Goal: Task Accomplishment & Management: Use online tool/utility

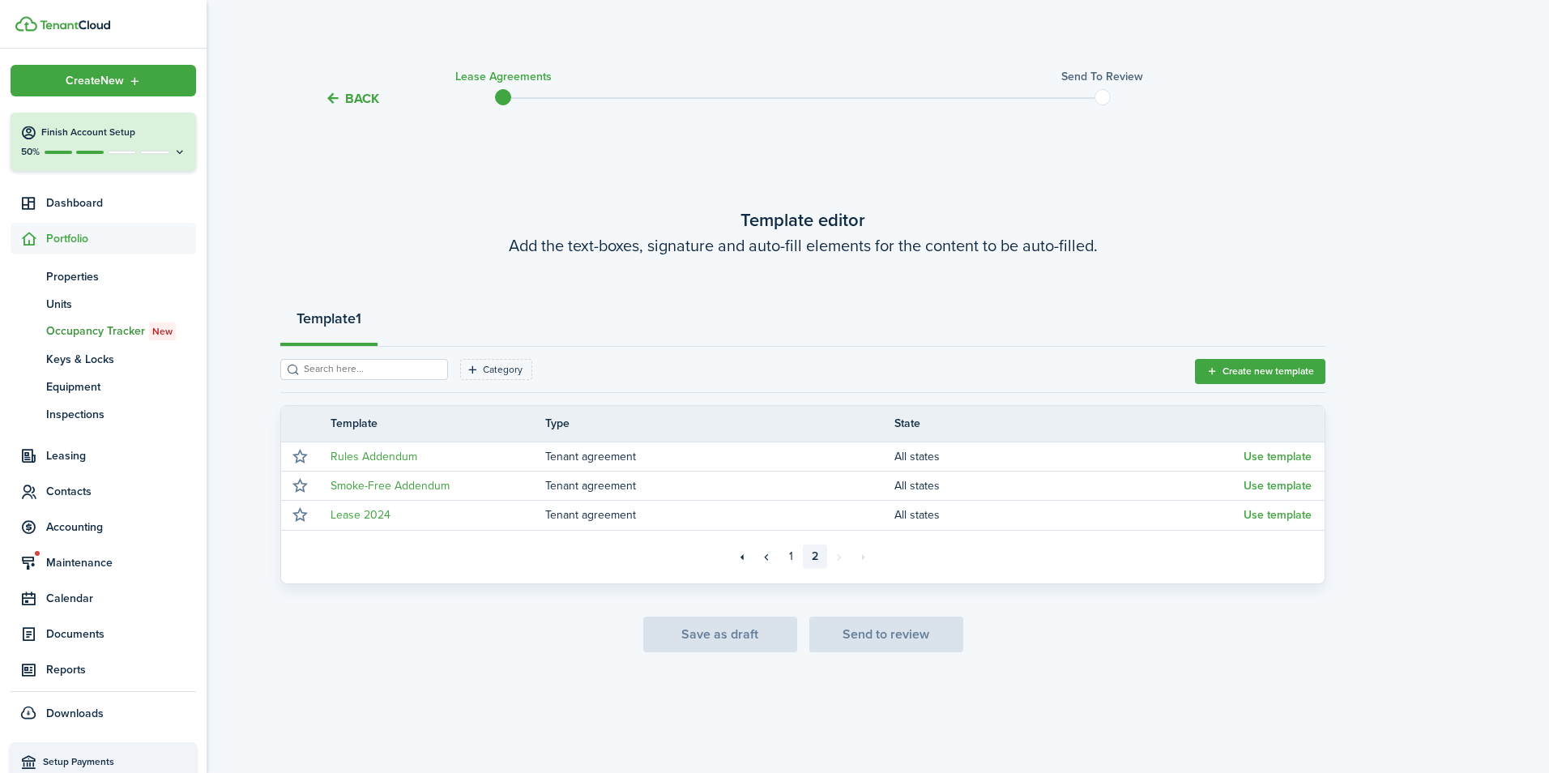
click at [89, 22] on img at bounding box center [75, 25] width 70 height 10
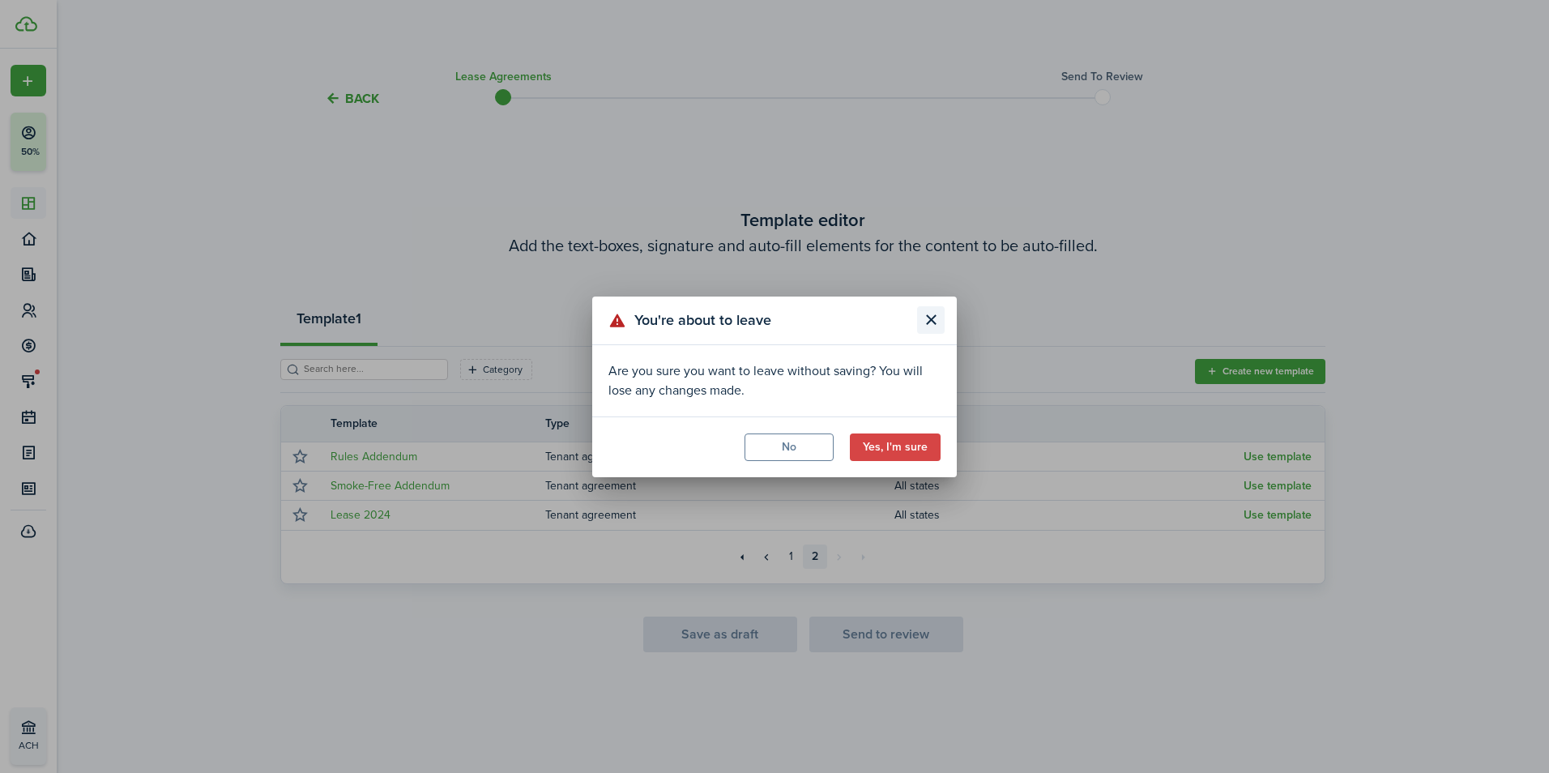
click at [925, 325] on button "Close modal" at bounding box center [931, 320] width 28 height 28
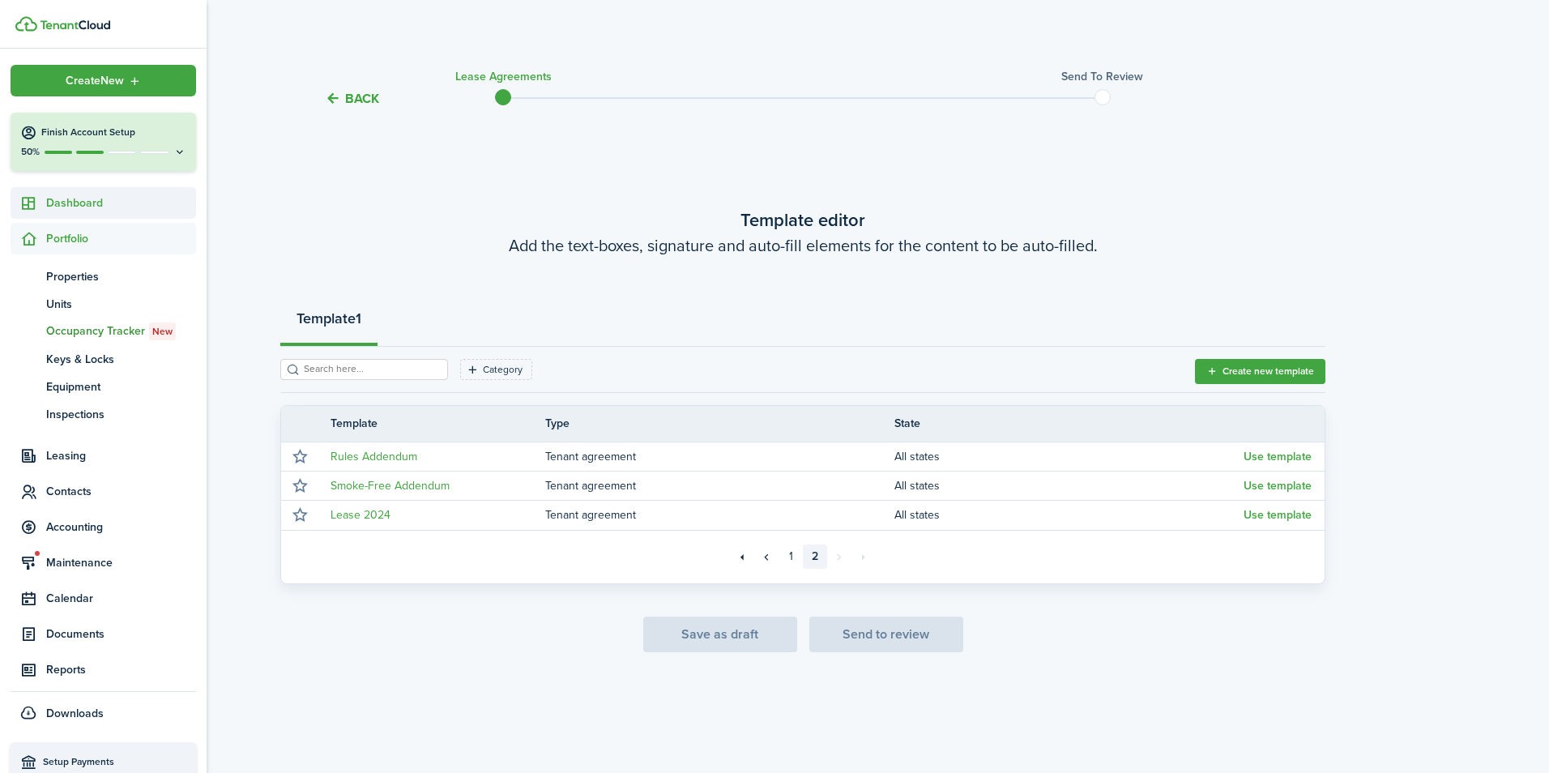
click at [73, 207] on span "Dashboard" at bounding box center [121, 202] width 150 height 17
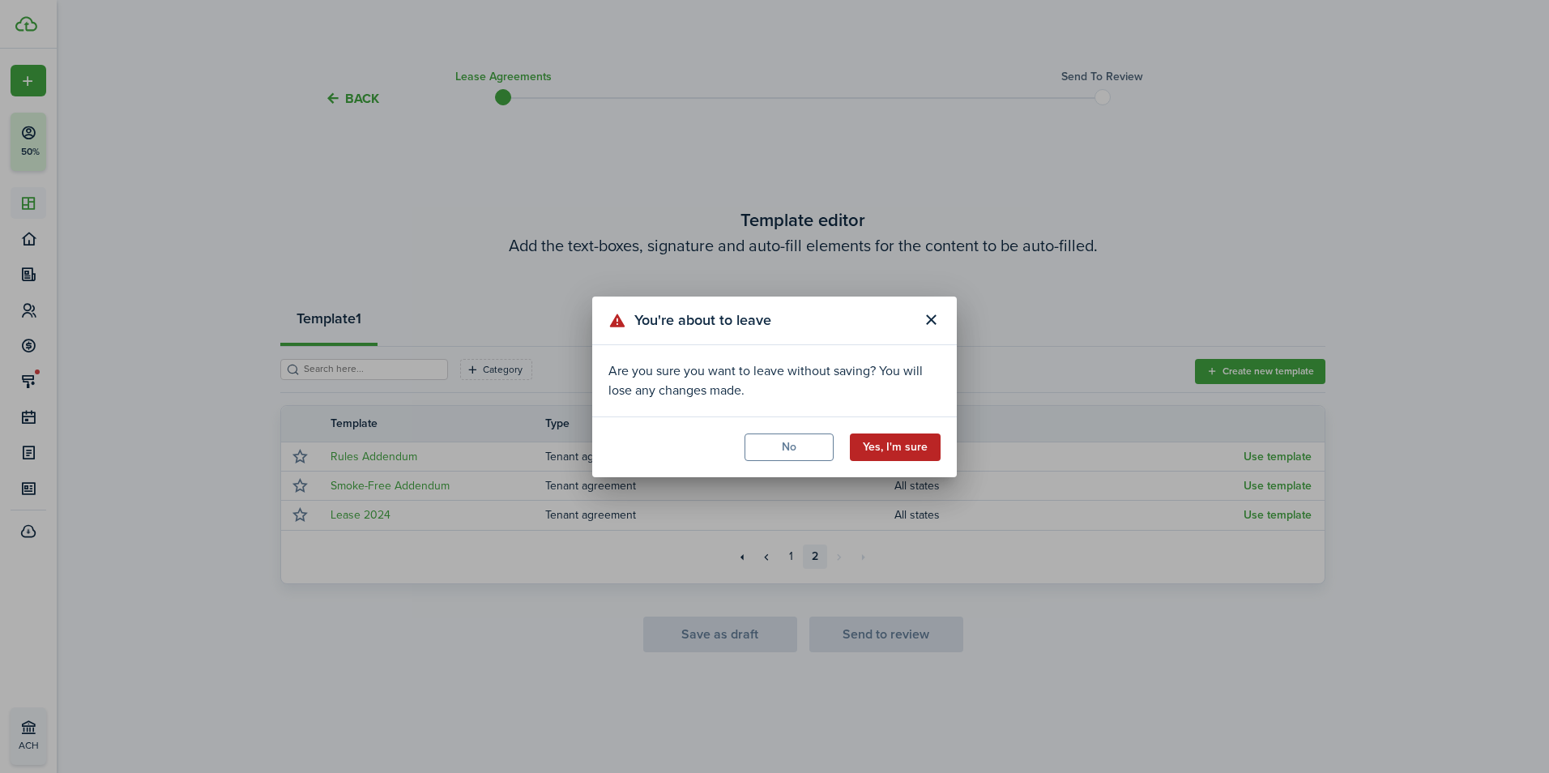
click at [886, 458] on button "Yes, I'm sure" at bounding box center [895, 447] width 91 height 28
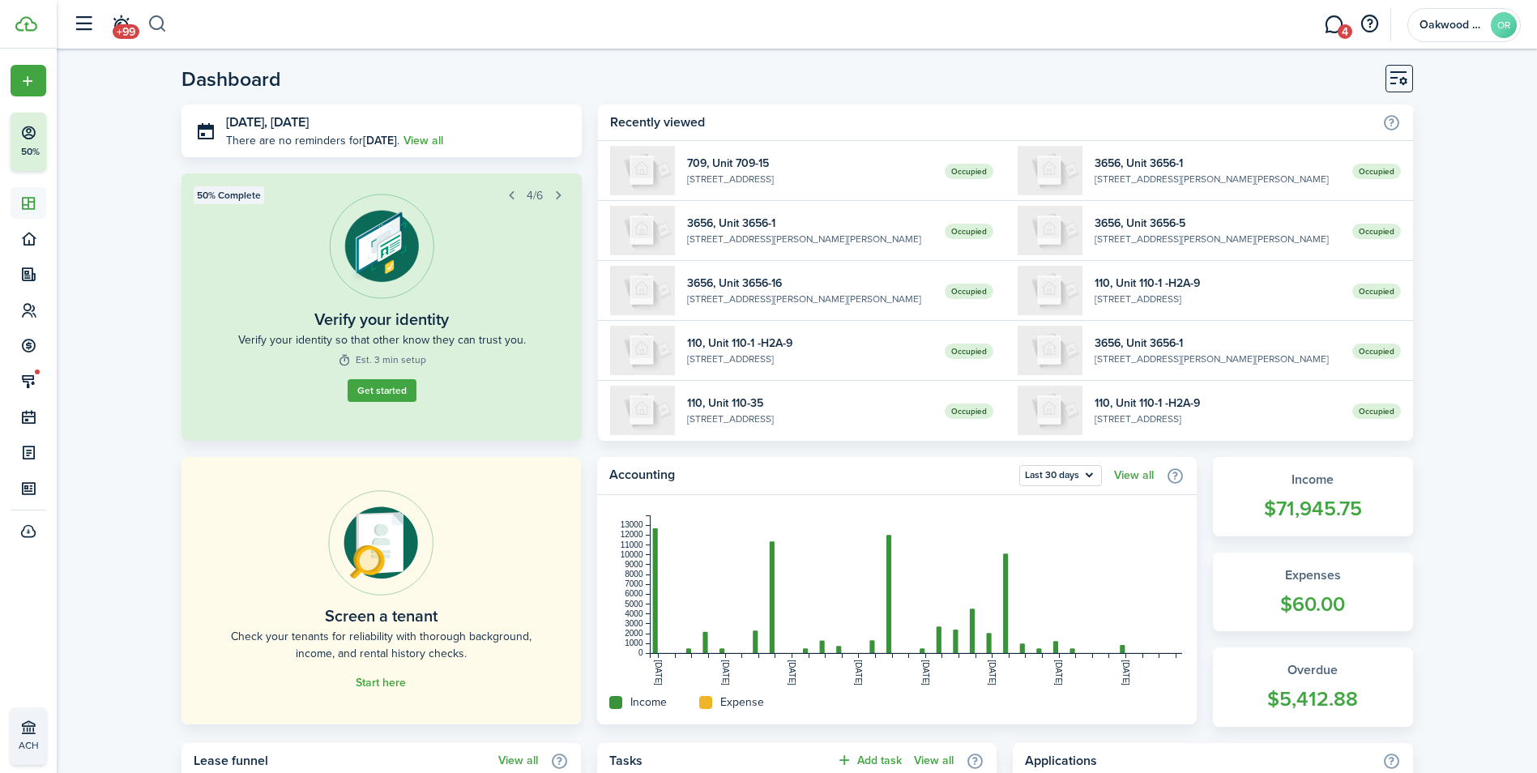
click at [151, 24] on button "button" at bounding box center [157, 25] width 20 height 28
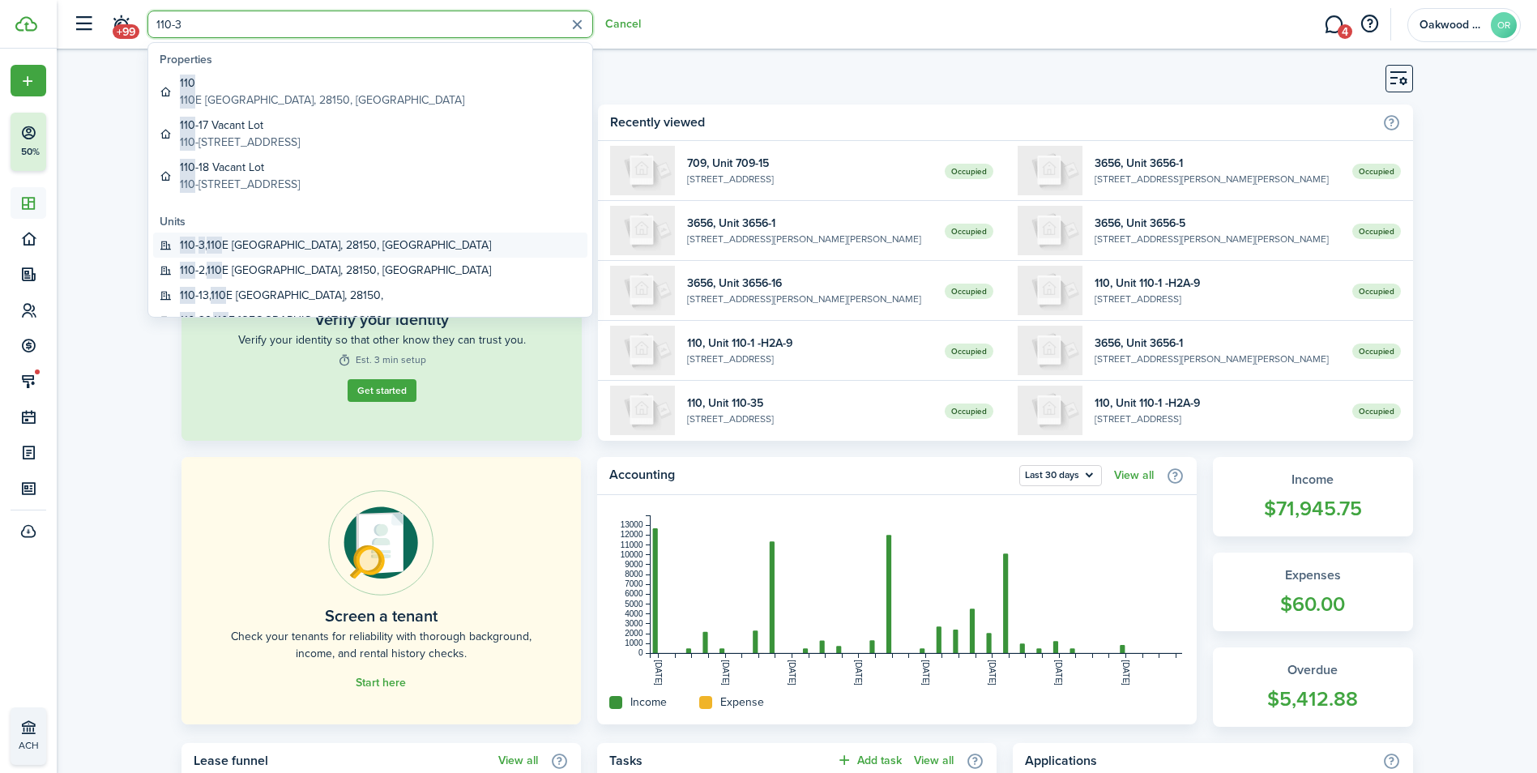
type input "110-3"
click at [232, 242] on global-search-item-title "110 - 3 , [STREET_ADDRESS]" at bounding box center [335, 245] width 311 height 17
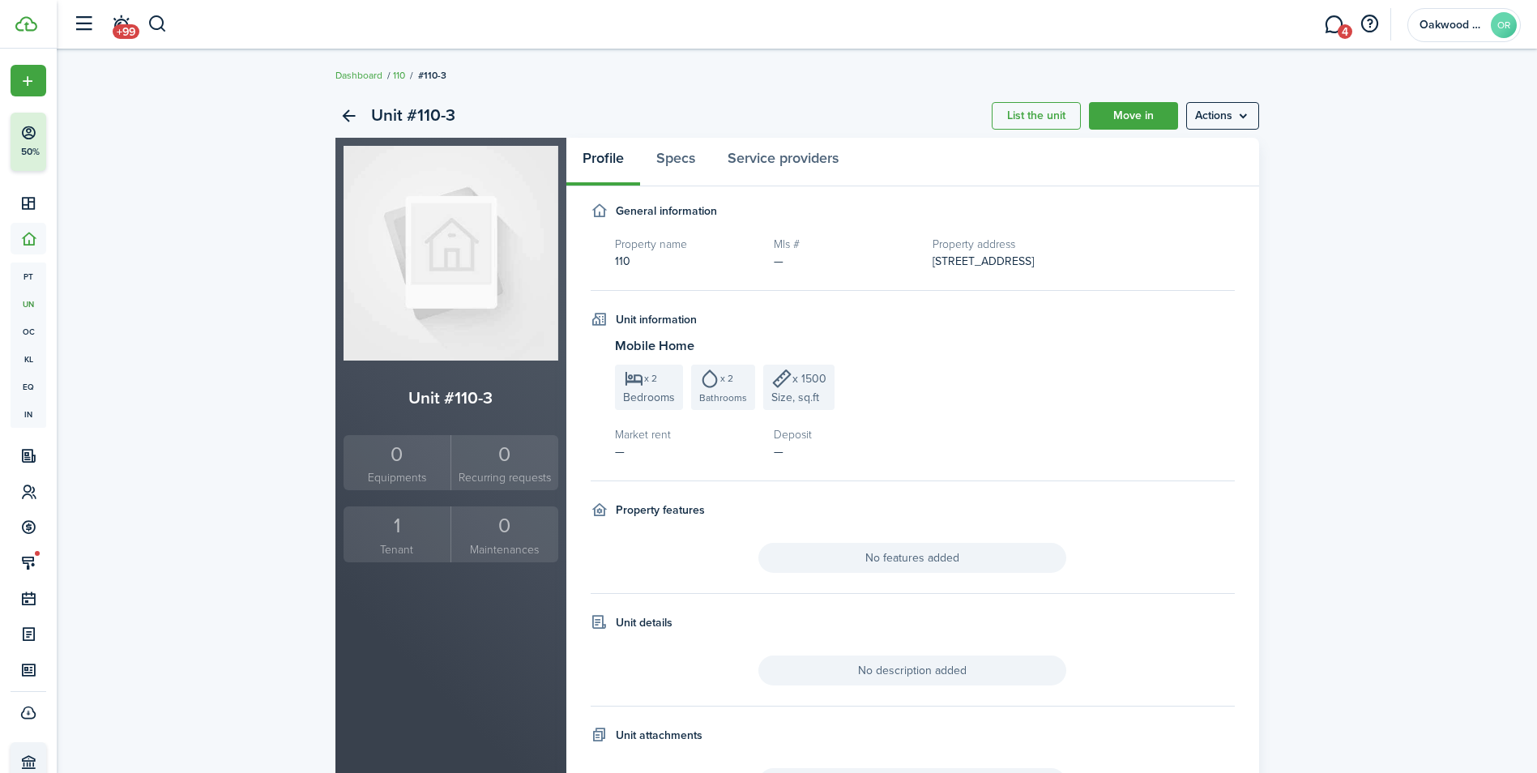
click at [386, 541] on small "Tenant" at bounding box center [397, 549] width 100 height 17
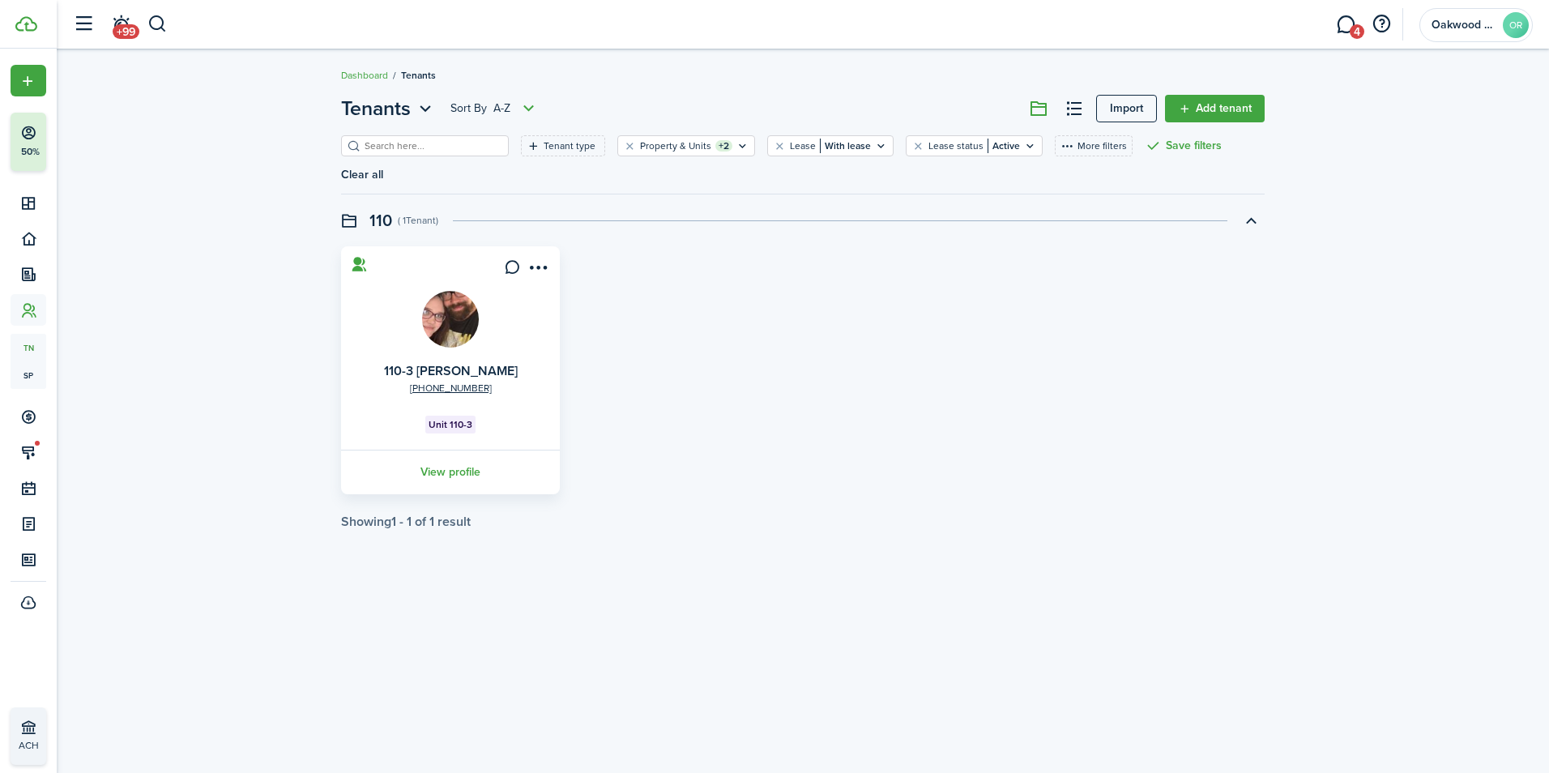
click at [455, 301] on img at bounding box center [450, 319] width 57 height 57
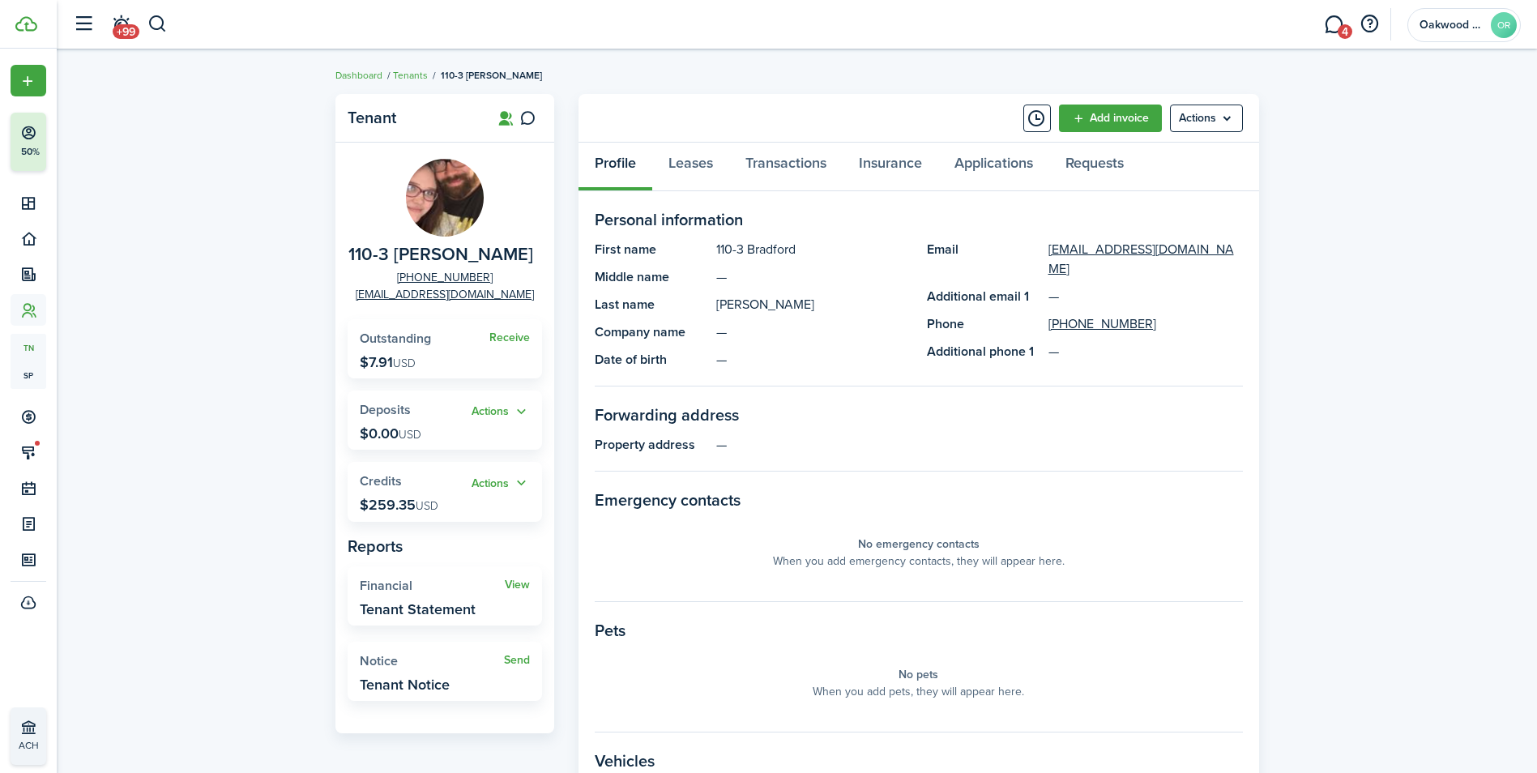
click at [136, 22] on li "+99" at bounding box center [120, 24] width 37 height 41
click at [149, 20] on button "button" at bounding box center [157, 25] width 20 height 28
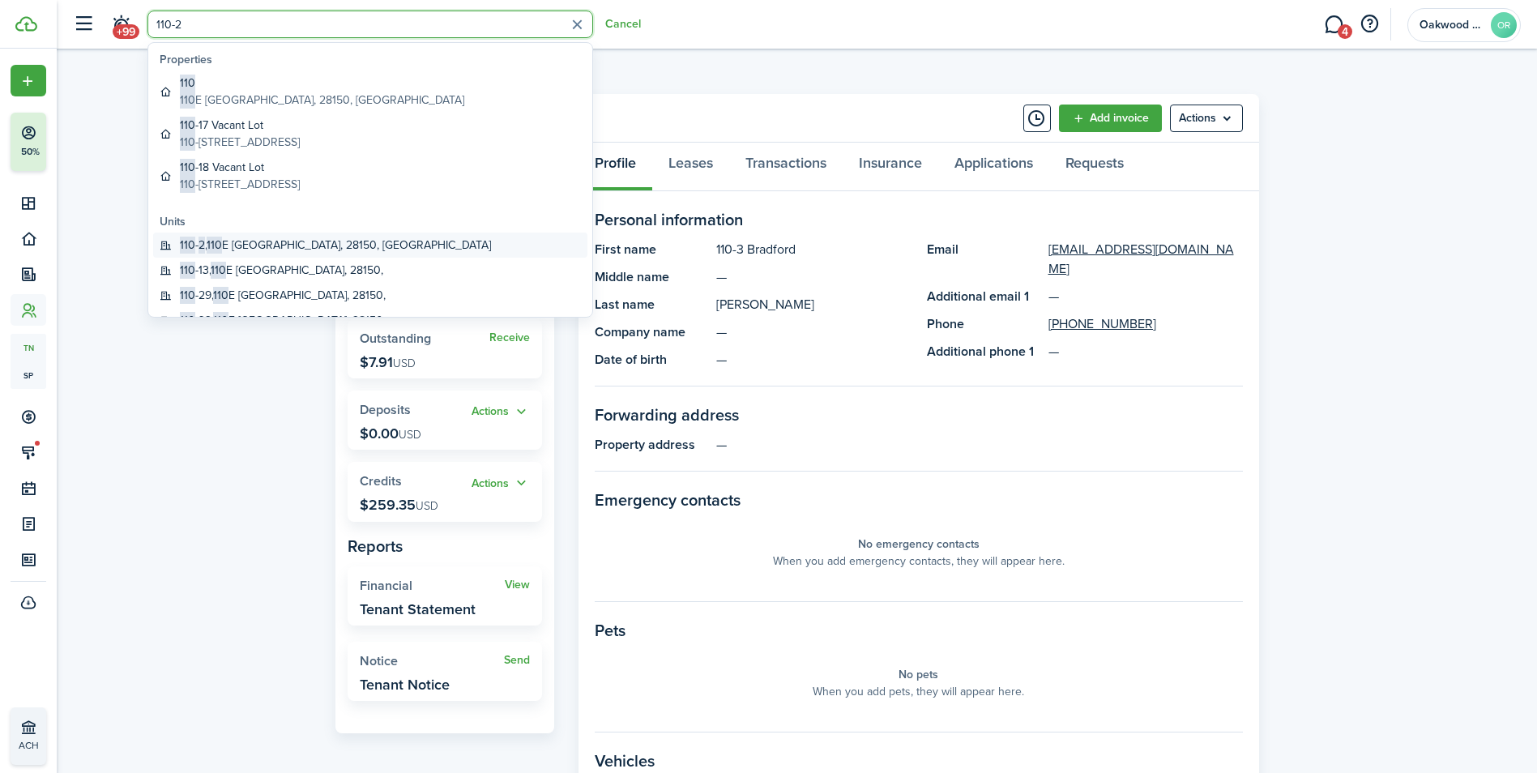
type input "110-2"
click at [241, 249] on global-search-item-title "110 - 2 , [STREET_ADDRESS]" at bounding box center [335, 245] width 311 height 17
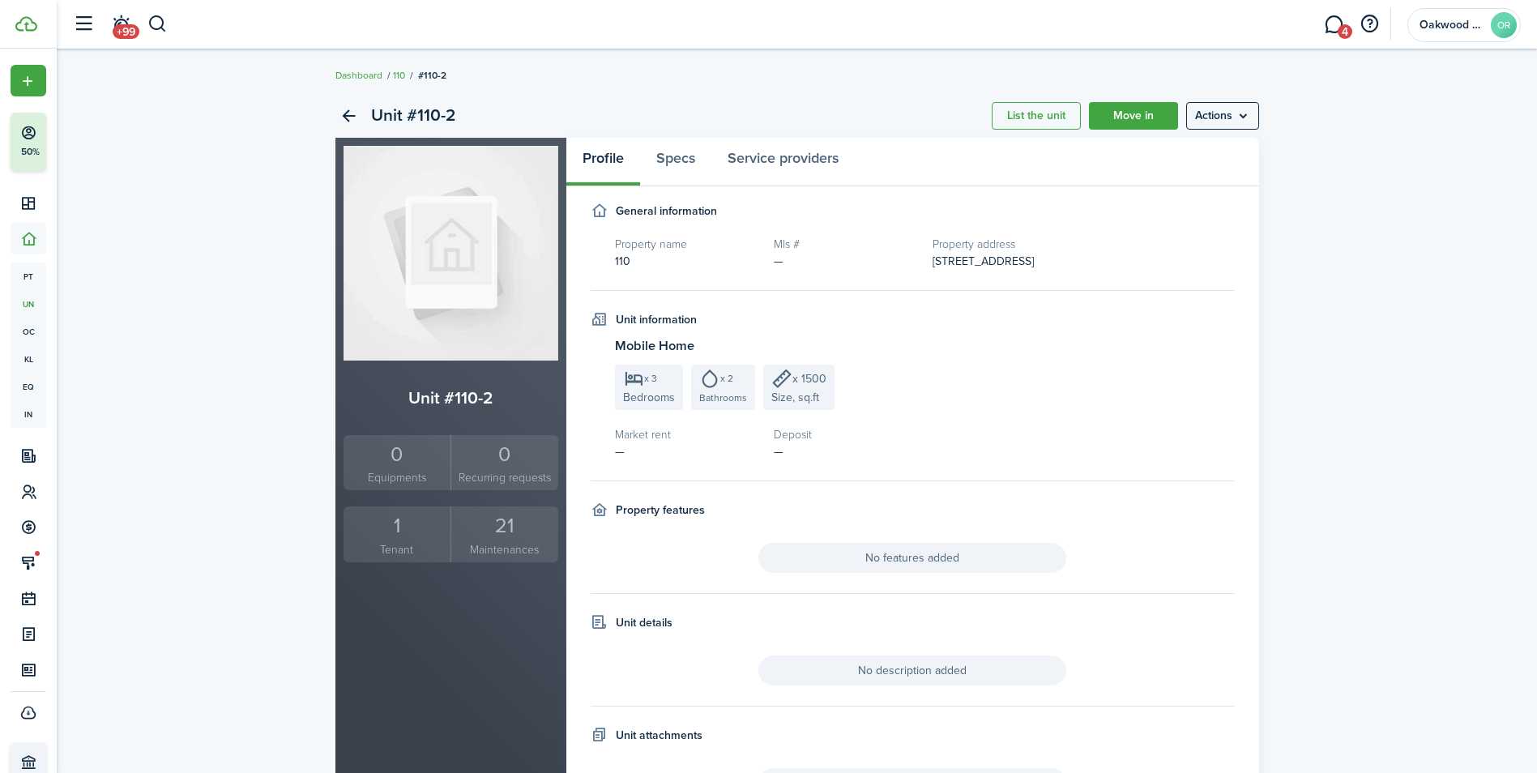
click at [421, 520] on div "1" at bounding box center [397, 525] width 100 height 31
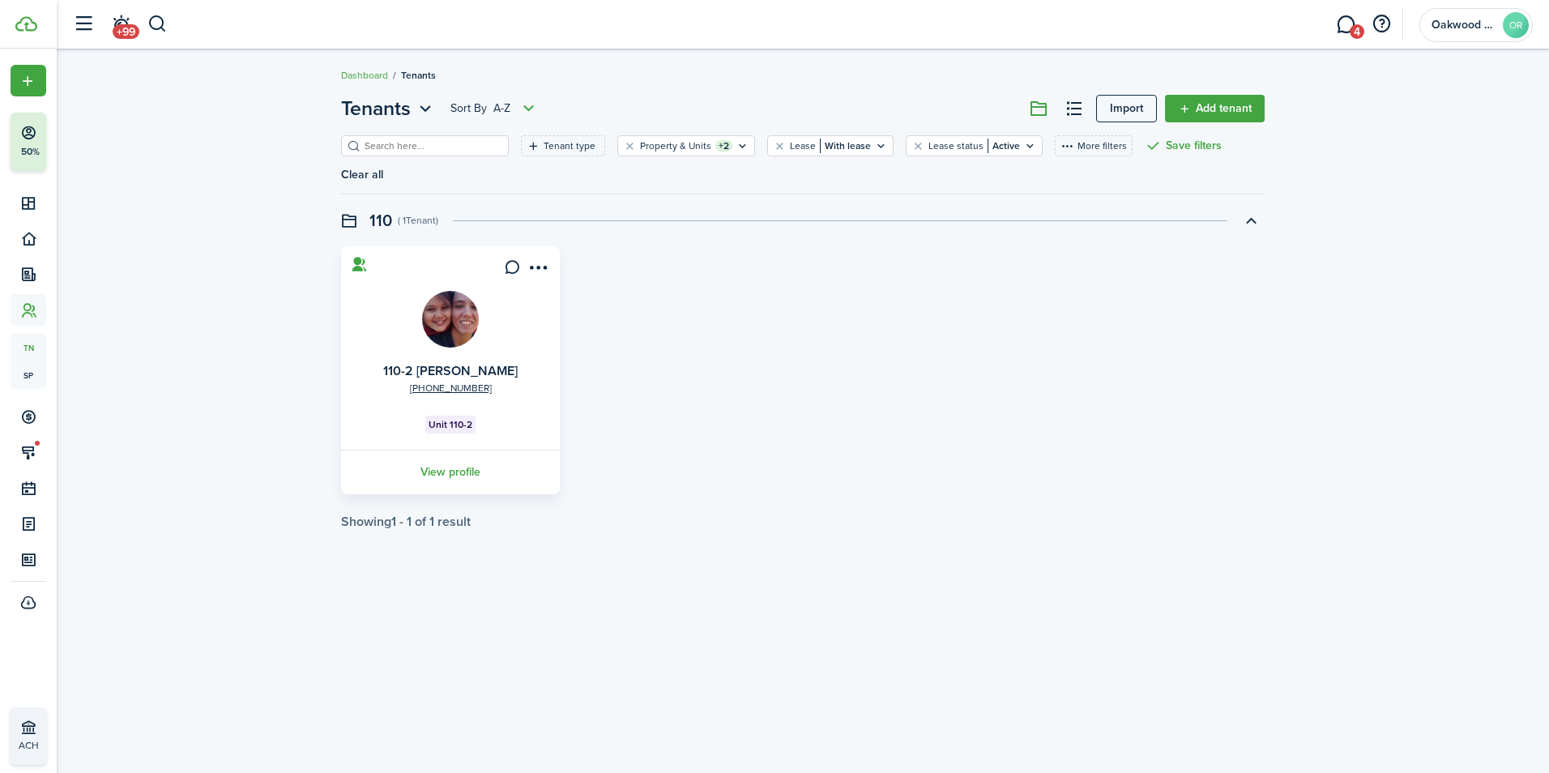
click at [464, 296] on img at bounding box center [450, 319] width 57 height 57
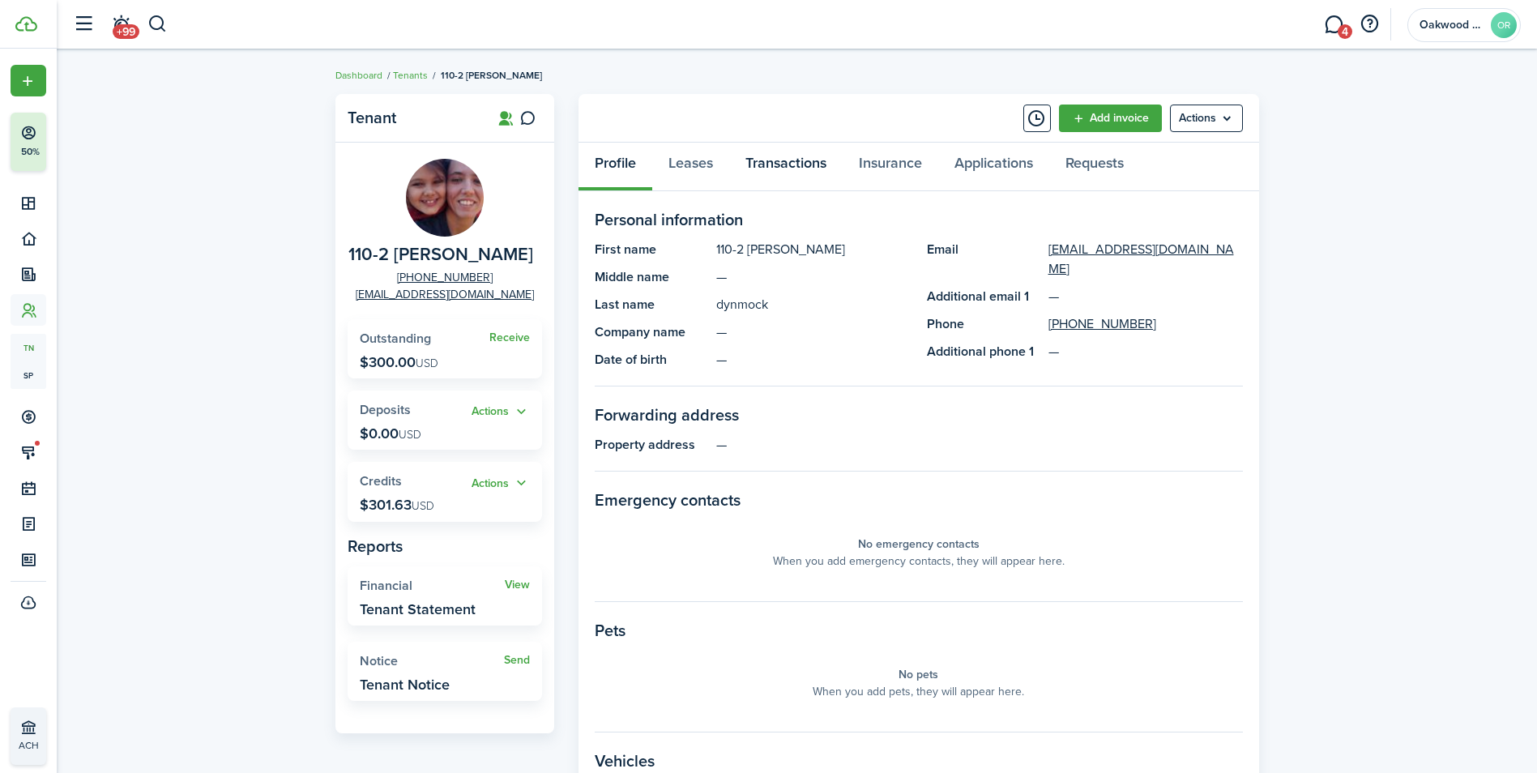
click at [780, 167] on link "Transactions" at bounding box center [785, 167] width 113 height 49
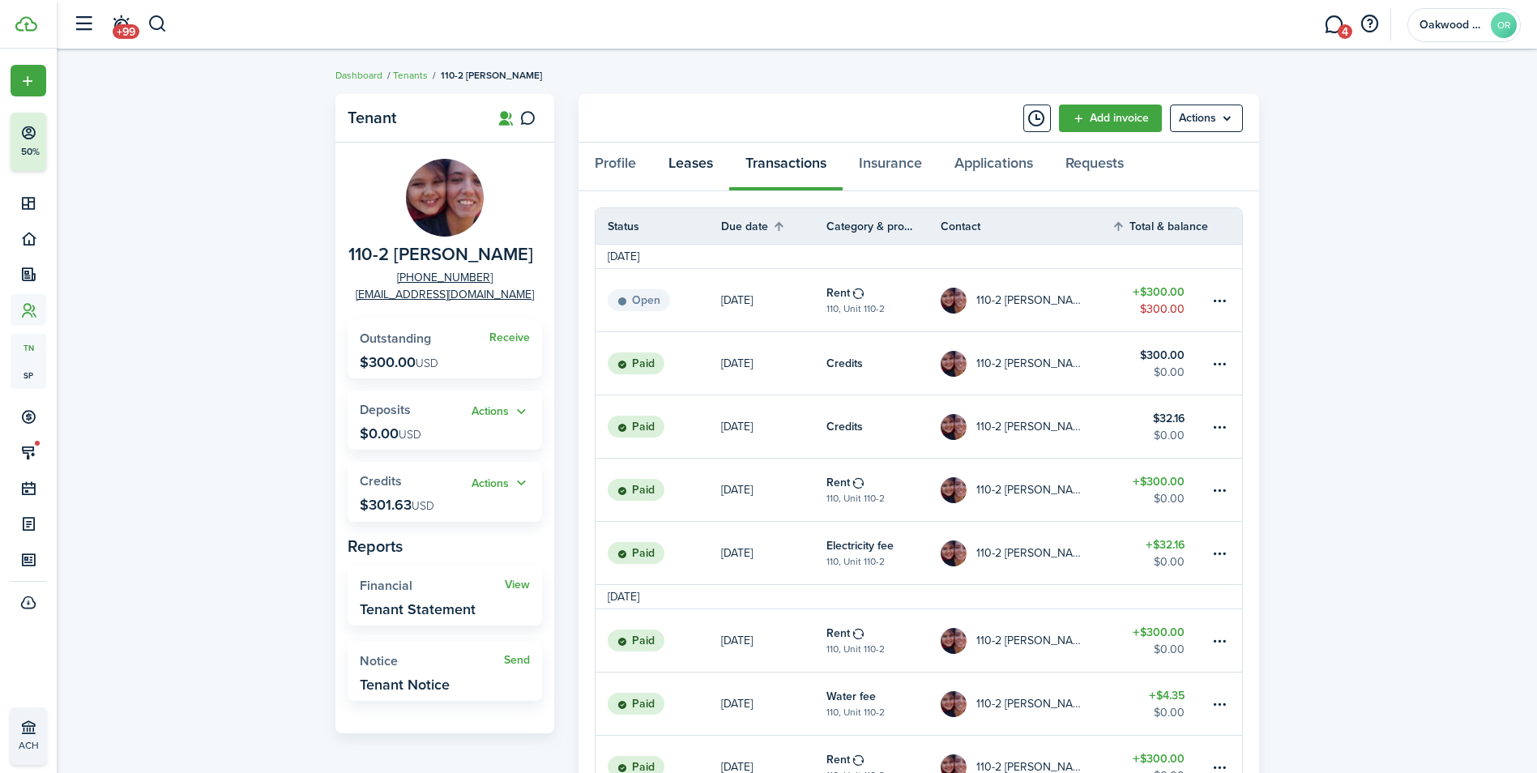
click at [707, 165] on link "Leases" at bounding box center [690, 167] width 77 height 49
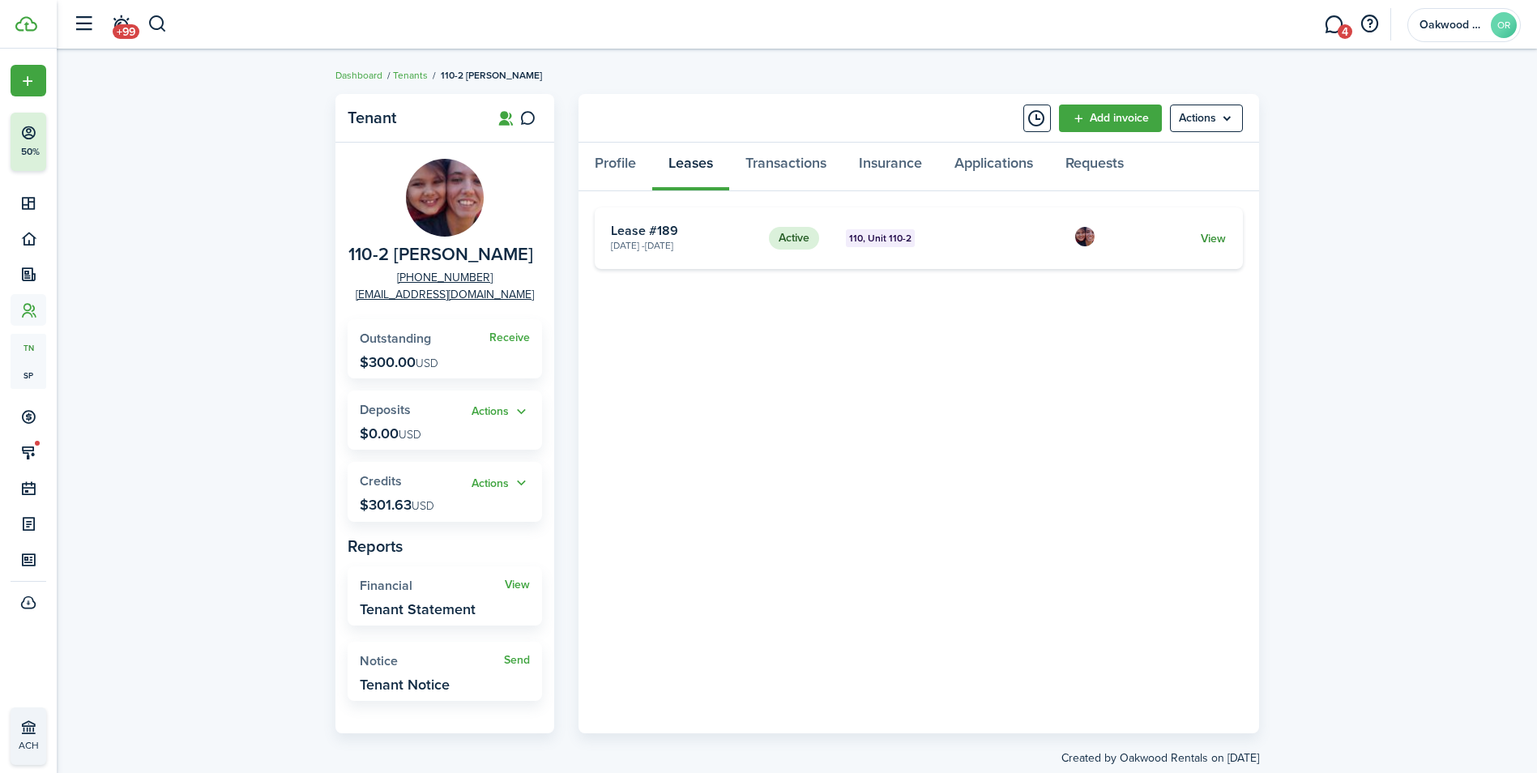
click at [1211, 242] on link "View" at bounding box center [1212, 238] width 25 height 17
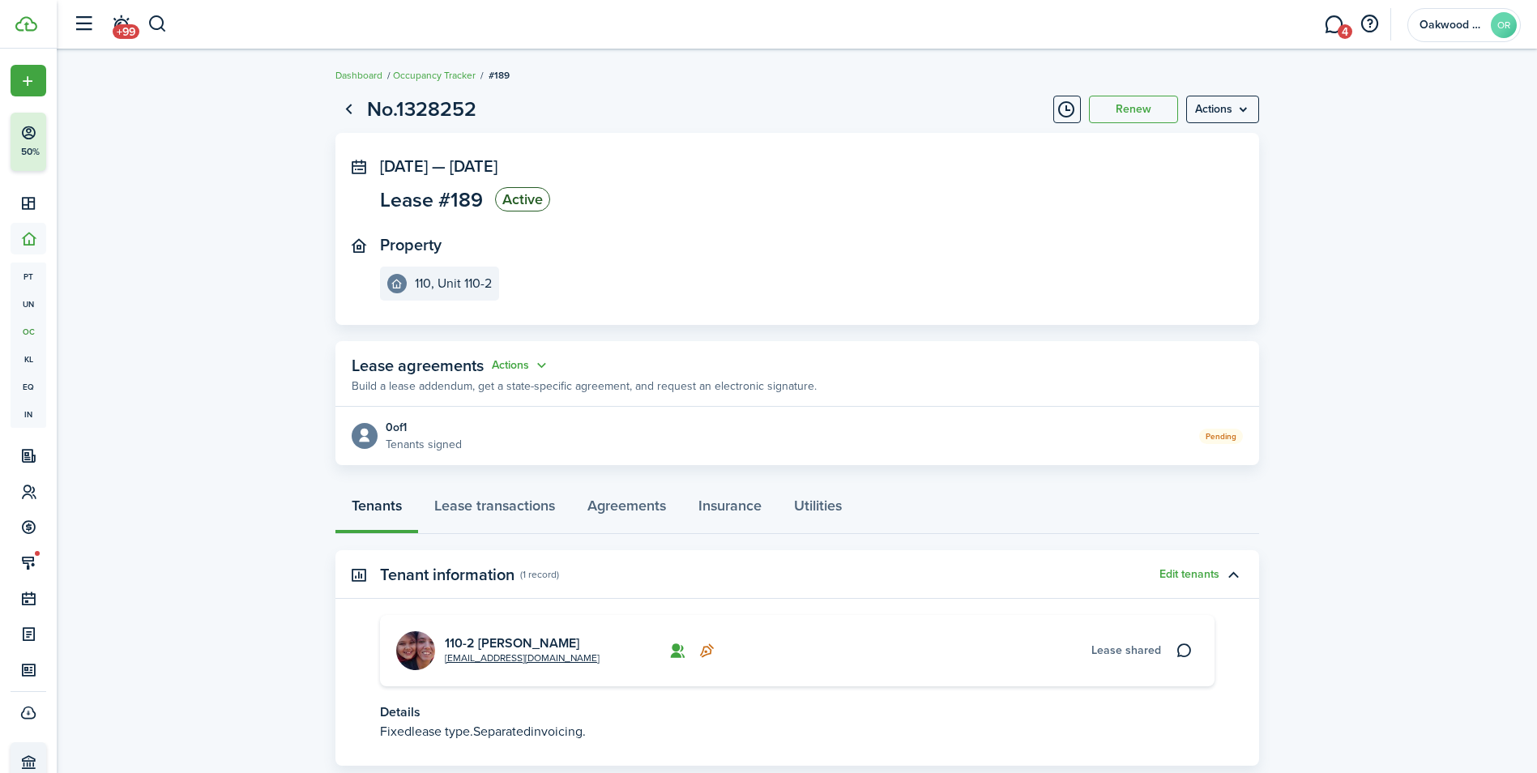
scroll to position [81, 0]
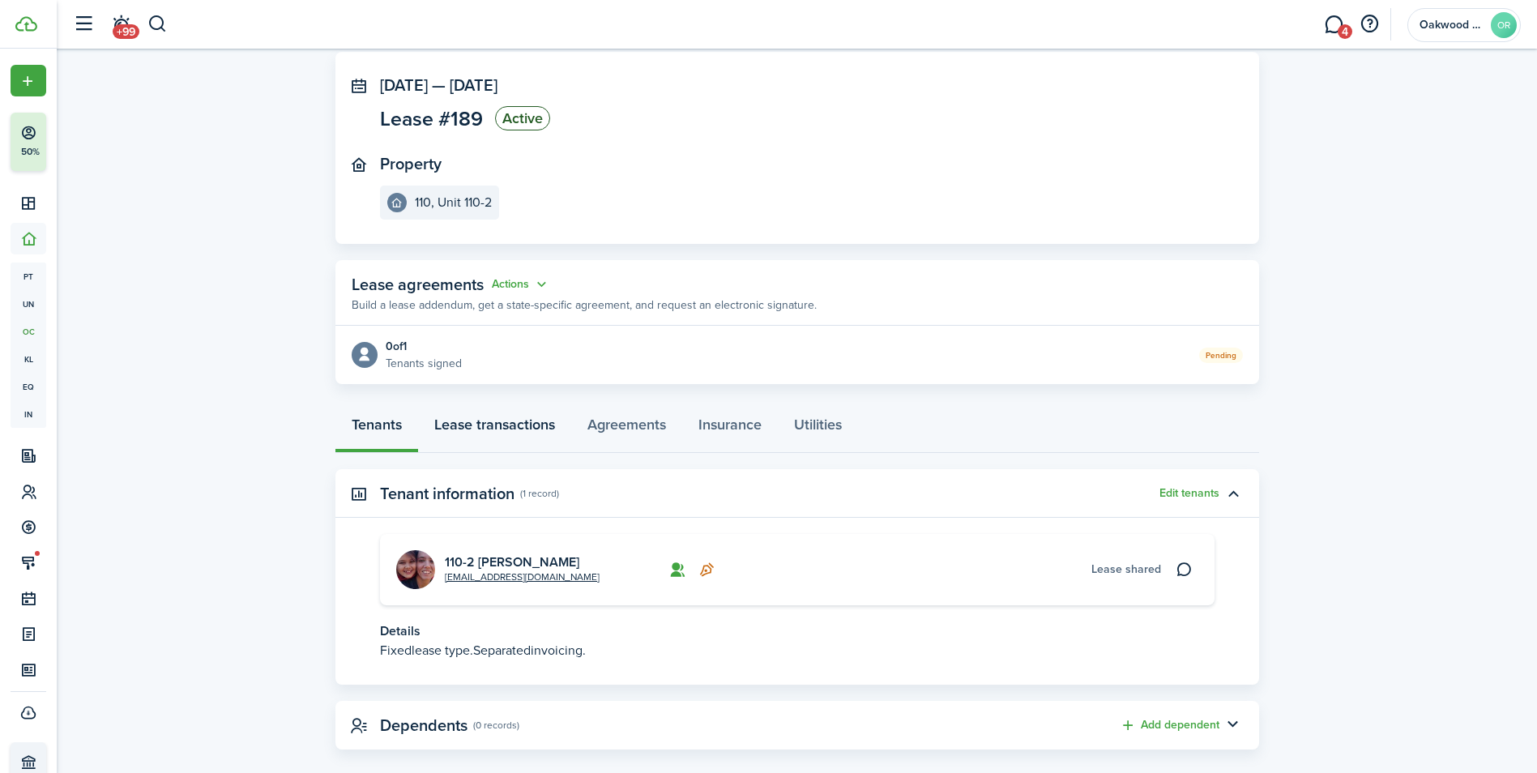
click at [490, 424] on link "Lease transactions" at bounding box center [494, 428] width 153 height 49
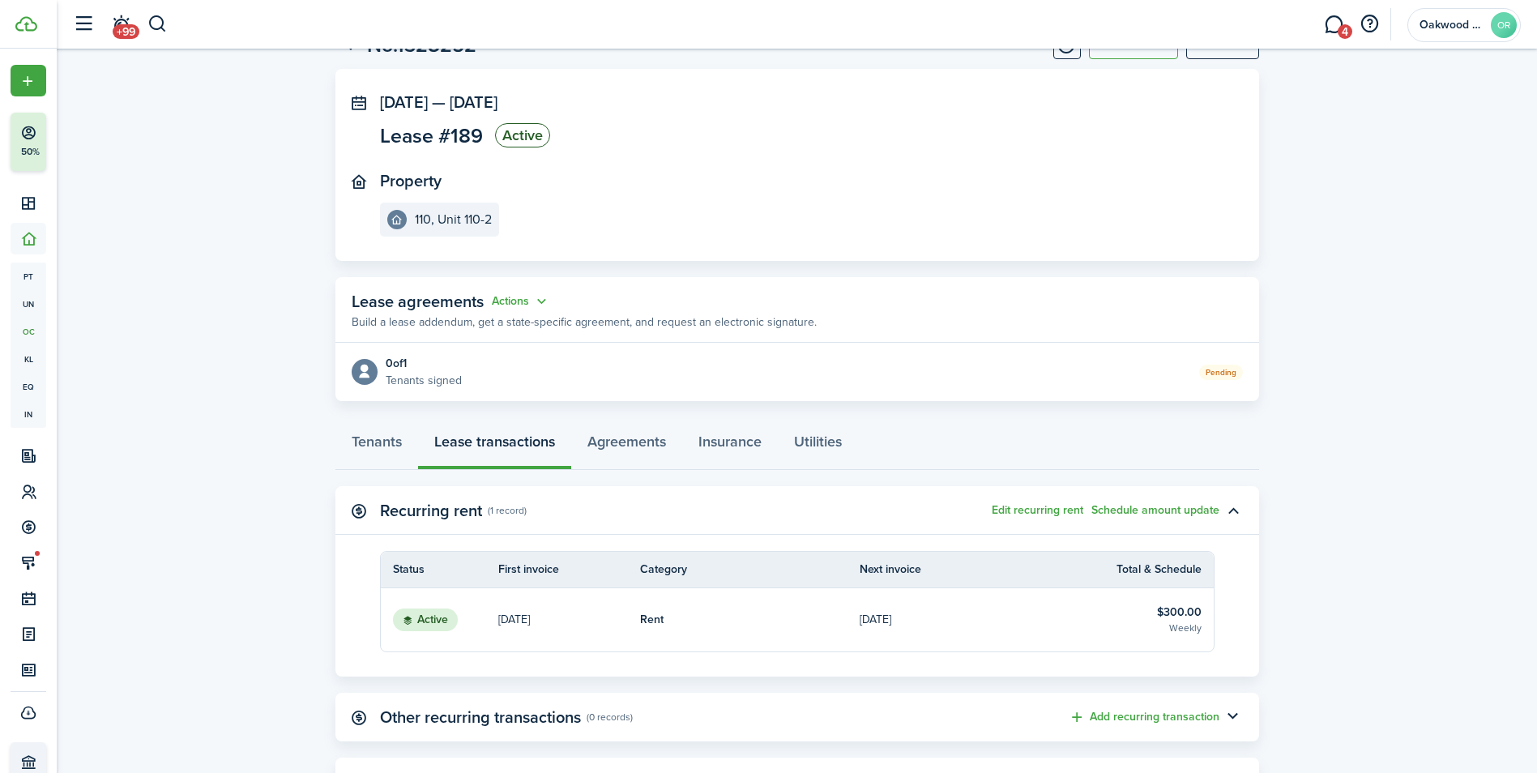
scroll to position [142, 0]
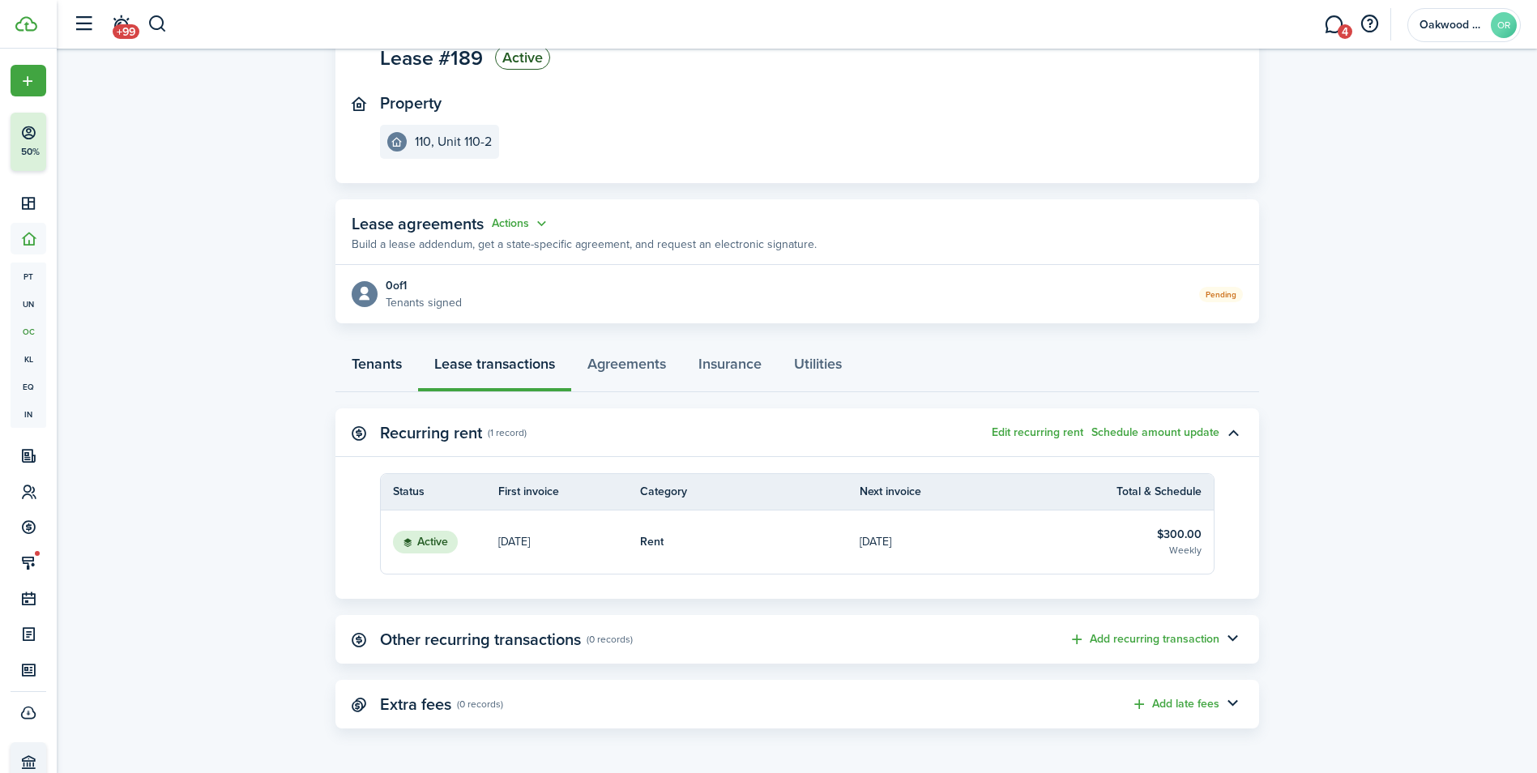
click at [381, 369] on link "Tenants" at bounding box center [376, 367] width 83 height 49
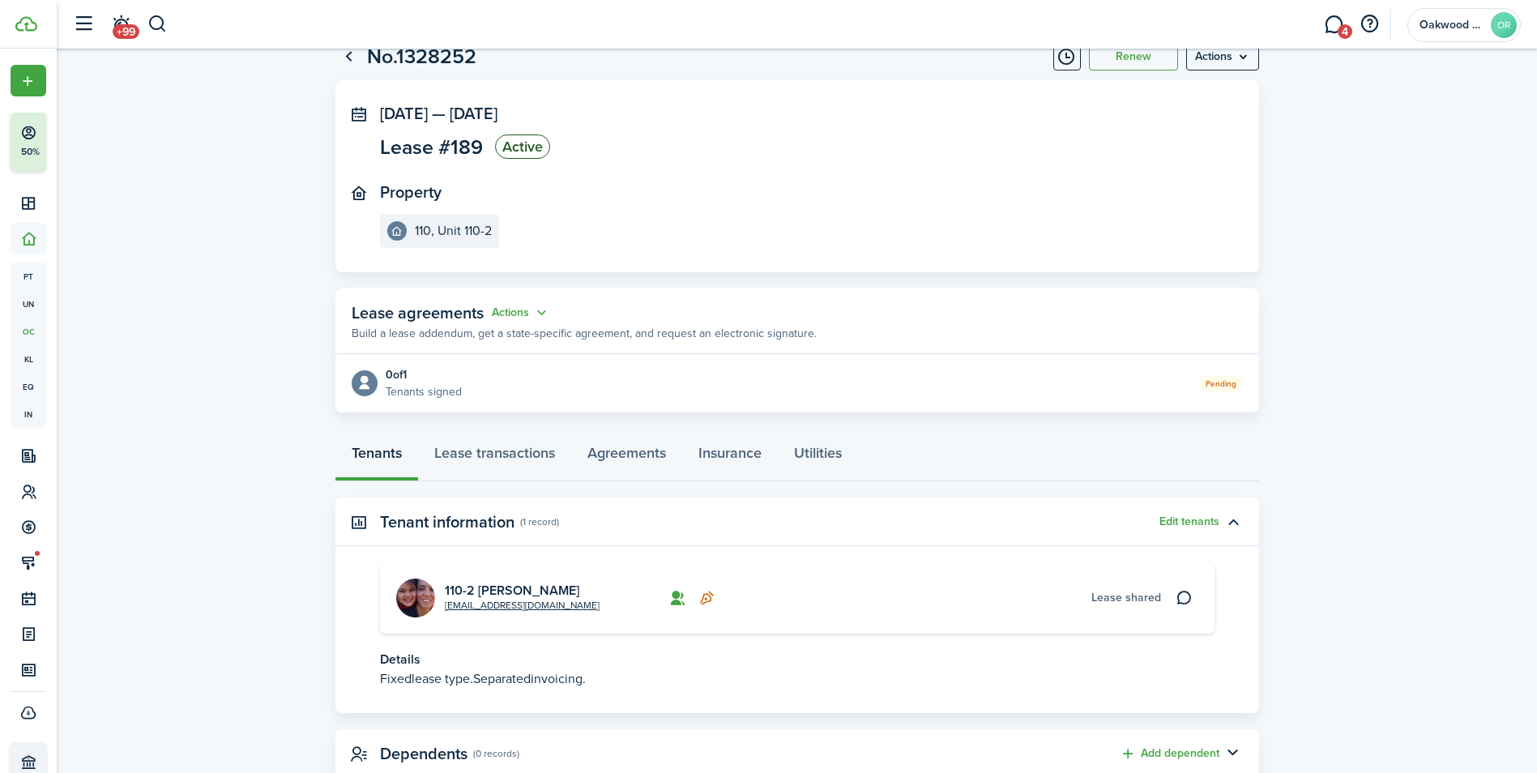
scroll to position [81, 0]
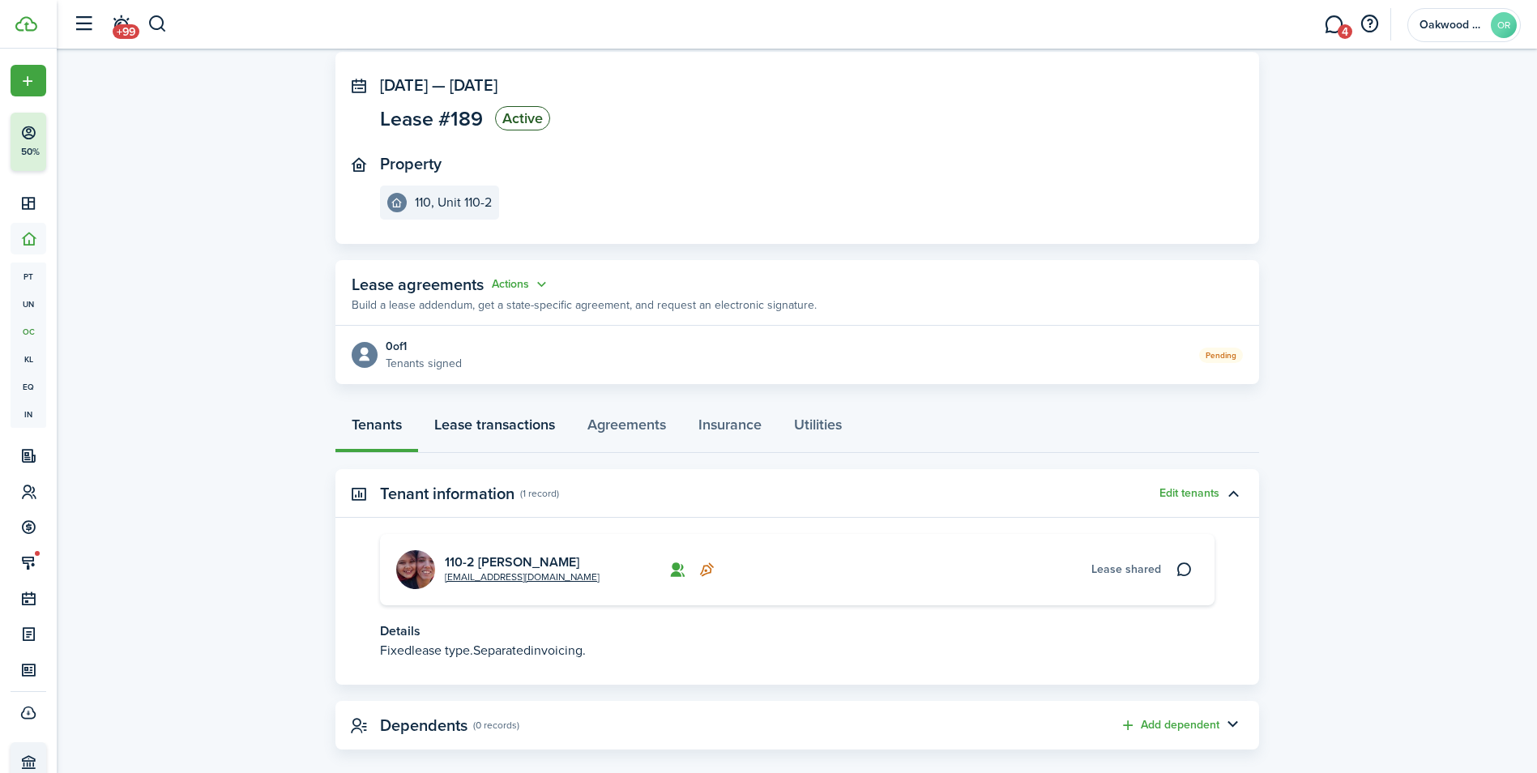
click at [491, 424] on link "Lease transactions" at bounding box center [494, 428] width 153 height 49
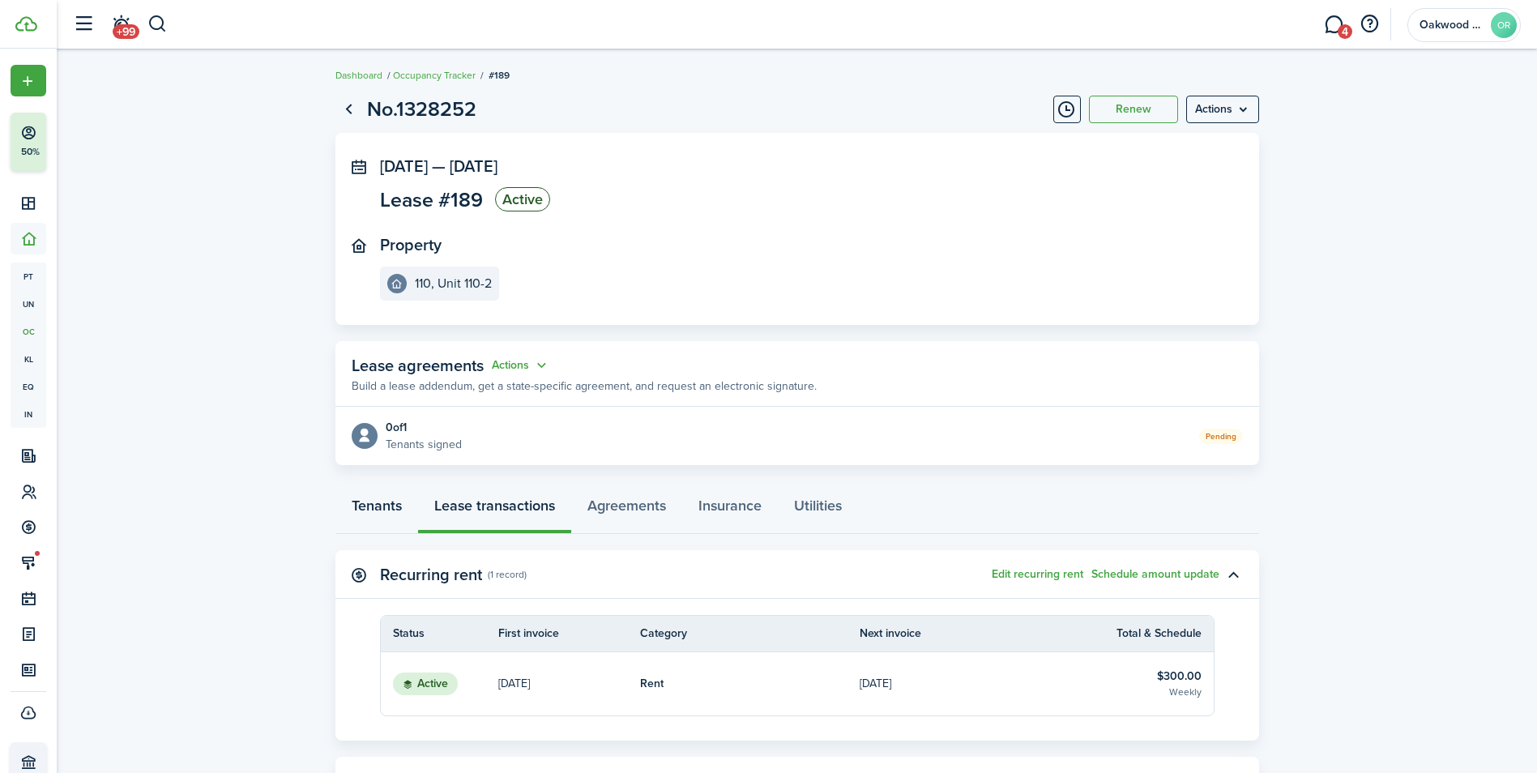
click at [375, 514] on link "Tenants" at bounding box center [376, 509] width 83 height 49
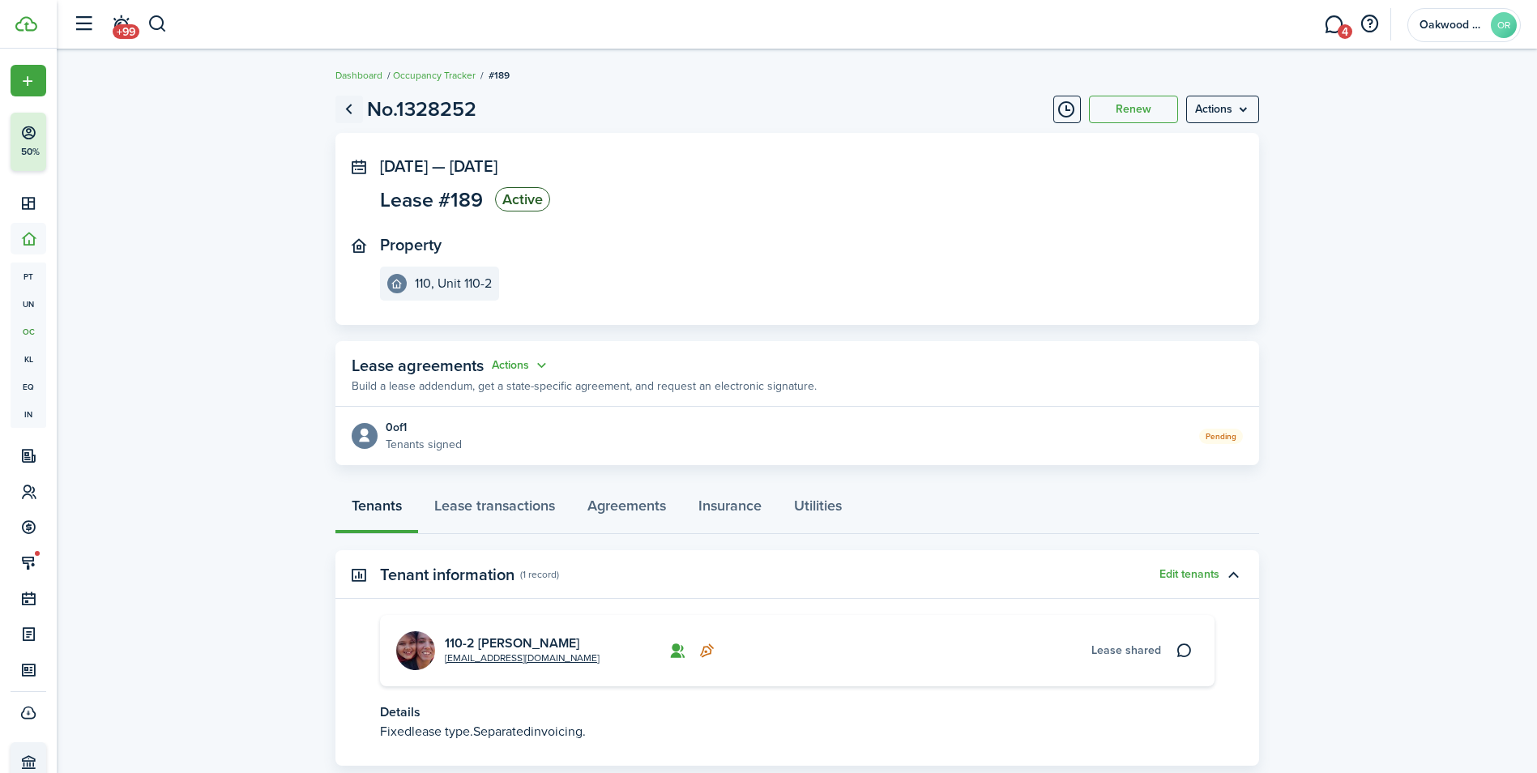
click at [345, 106] on link "Go back" at bounding box center [349, 110] width 28 height 28
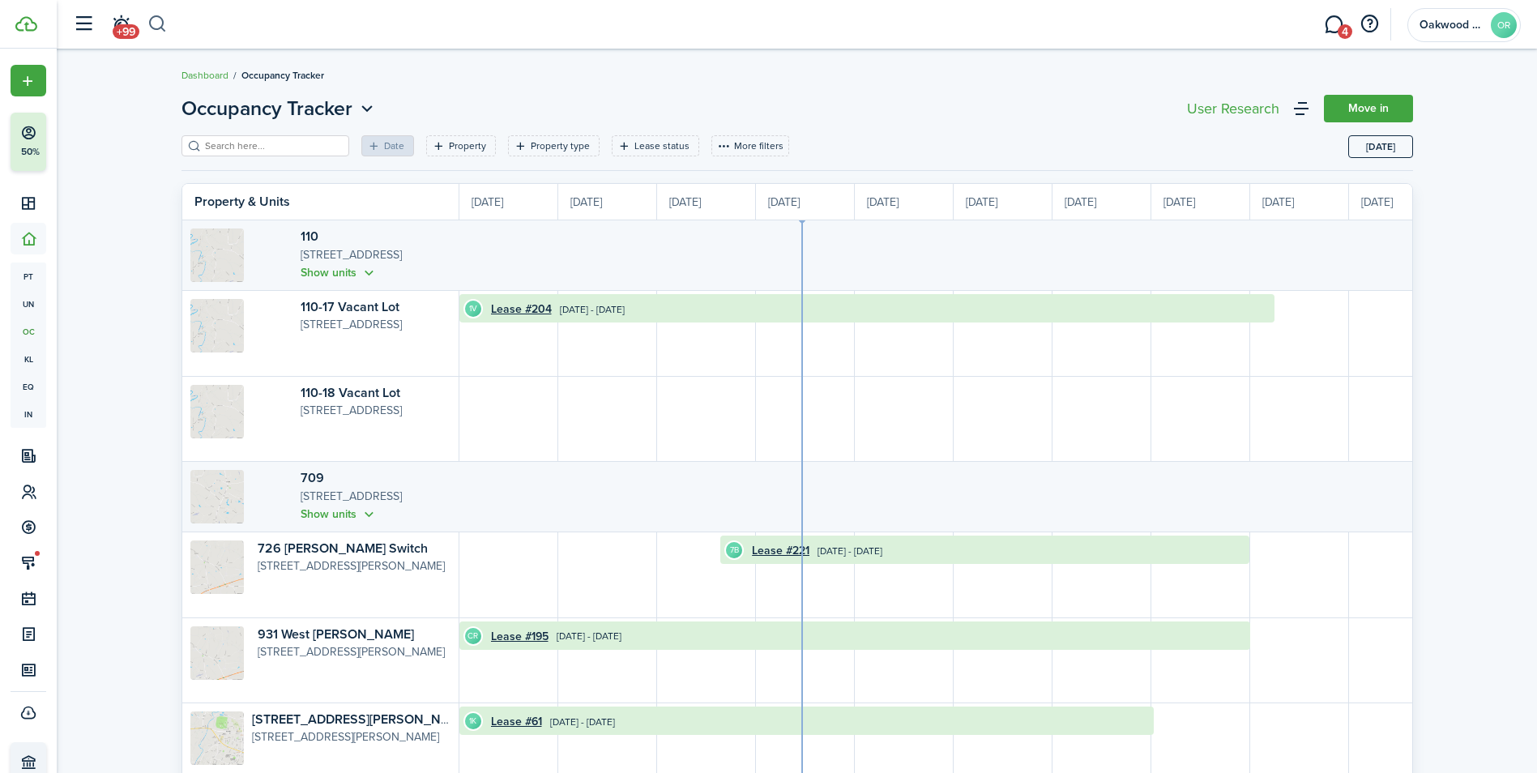
scroll to position [0, 296]
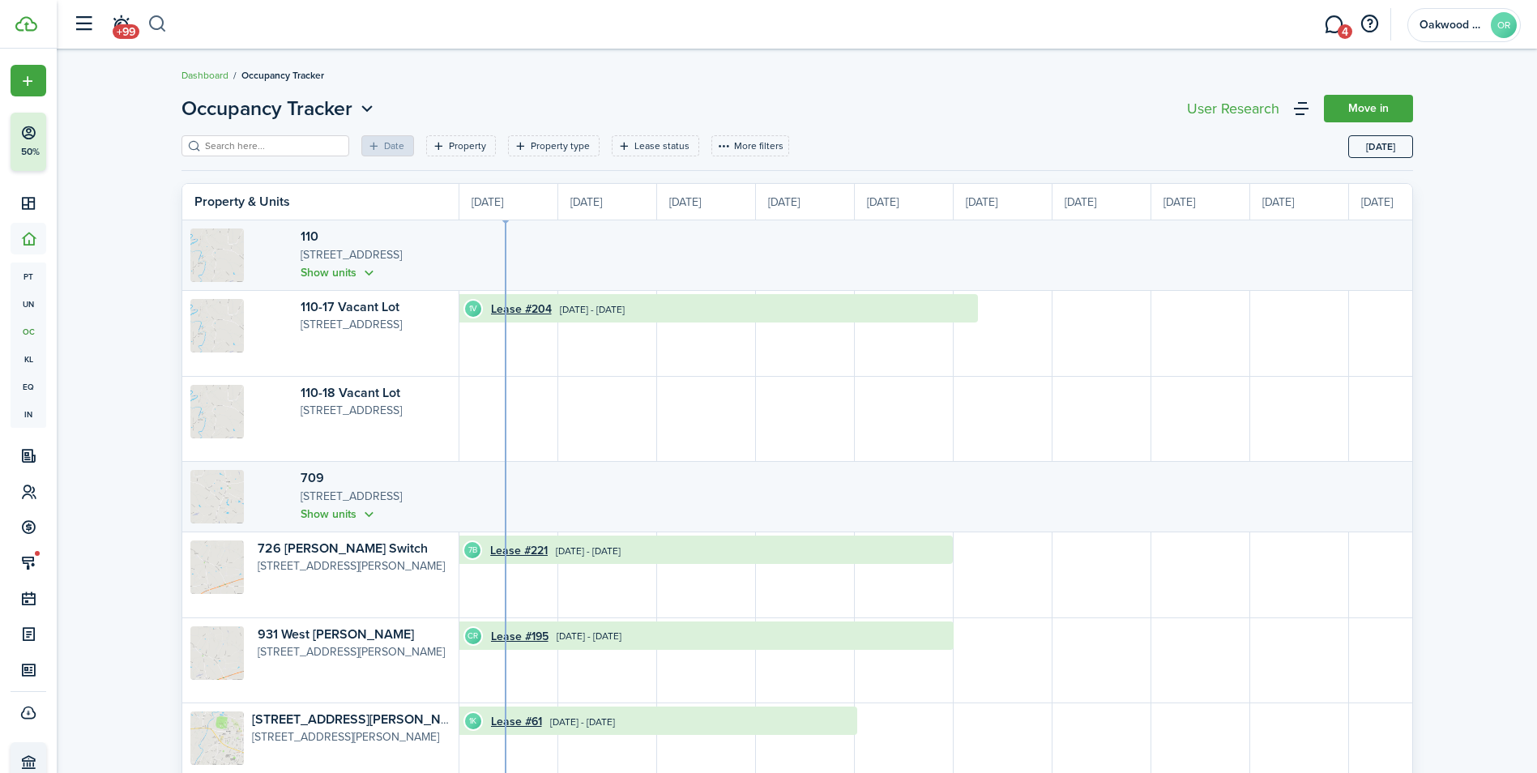
click at [155, 19] on button "button" at bounding box center [157, 25] width 20 height 28
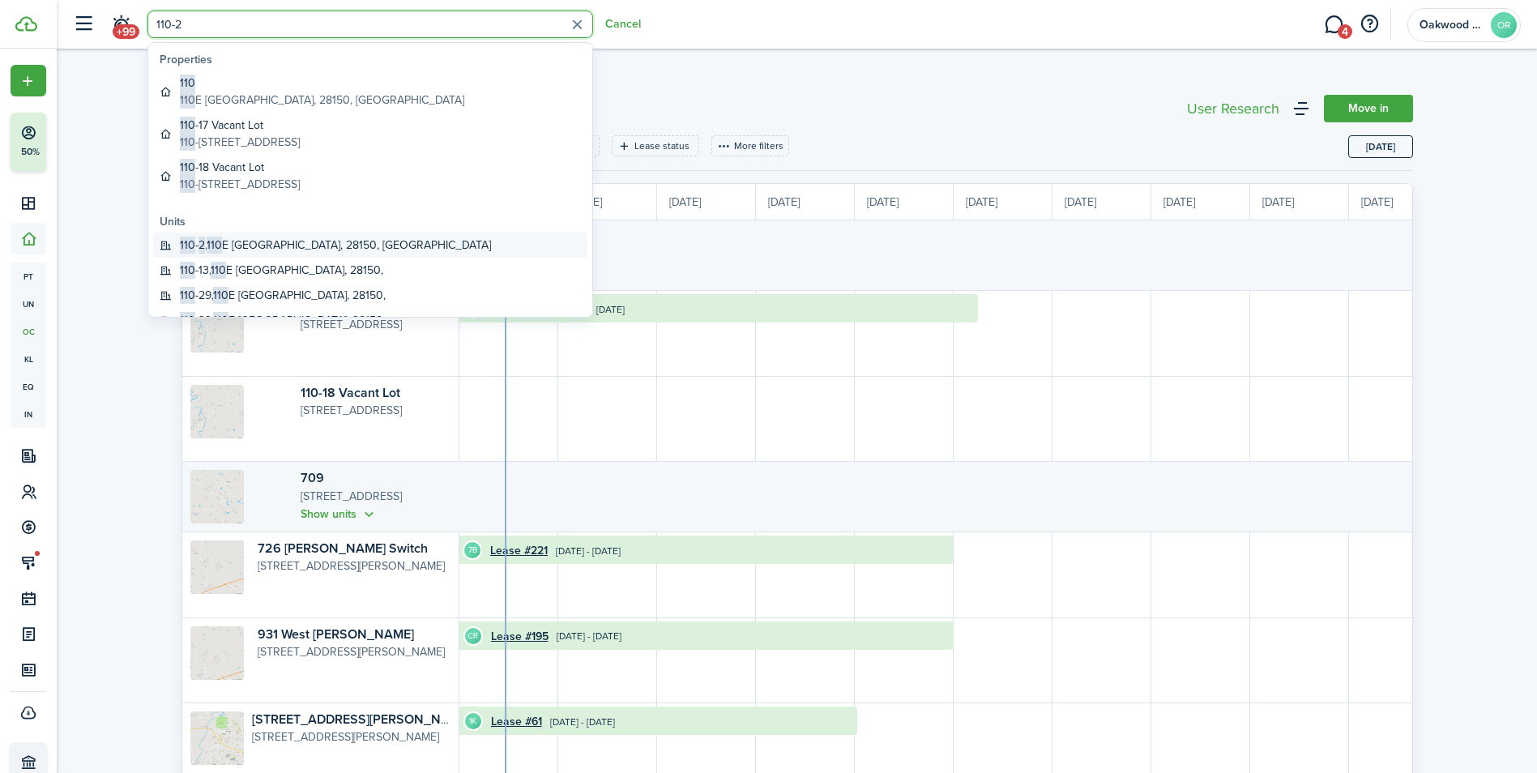
type input "110-2"
click at [270, 244] on global-search-item-title "110 - 2 , [STREET_ADDRESS]" at bounding box center [335, 245] width 311 height 17
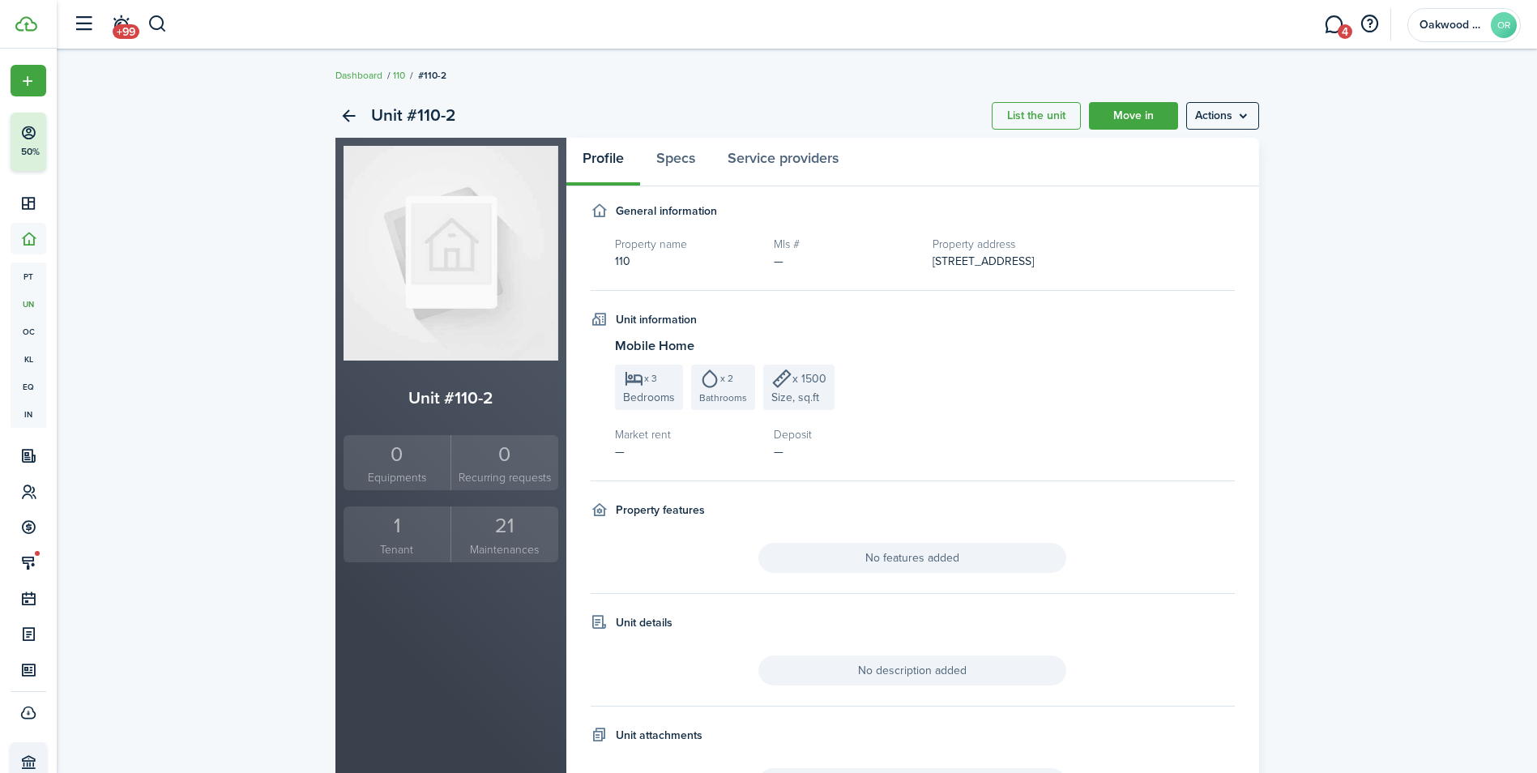
click at [400, 536] on div "1" at bounding box center [397, 525] width 100 height 31
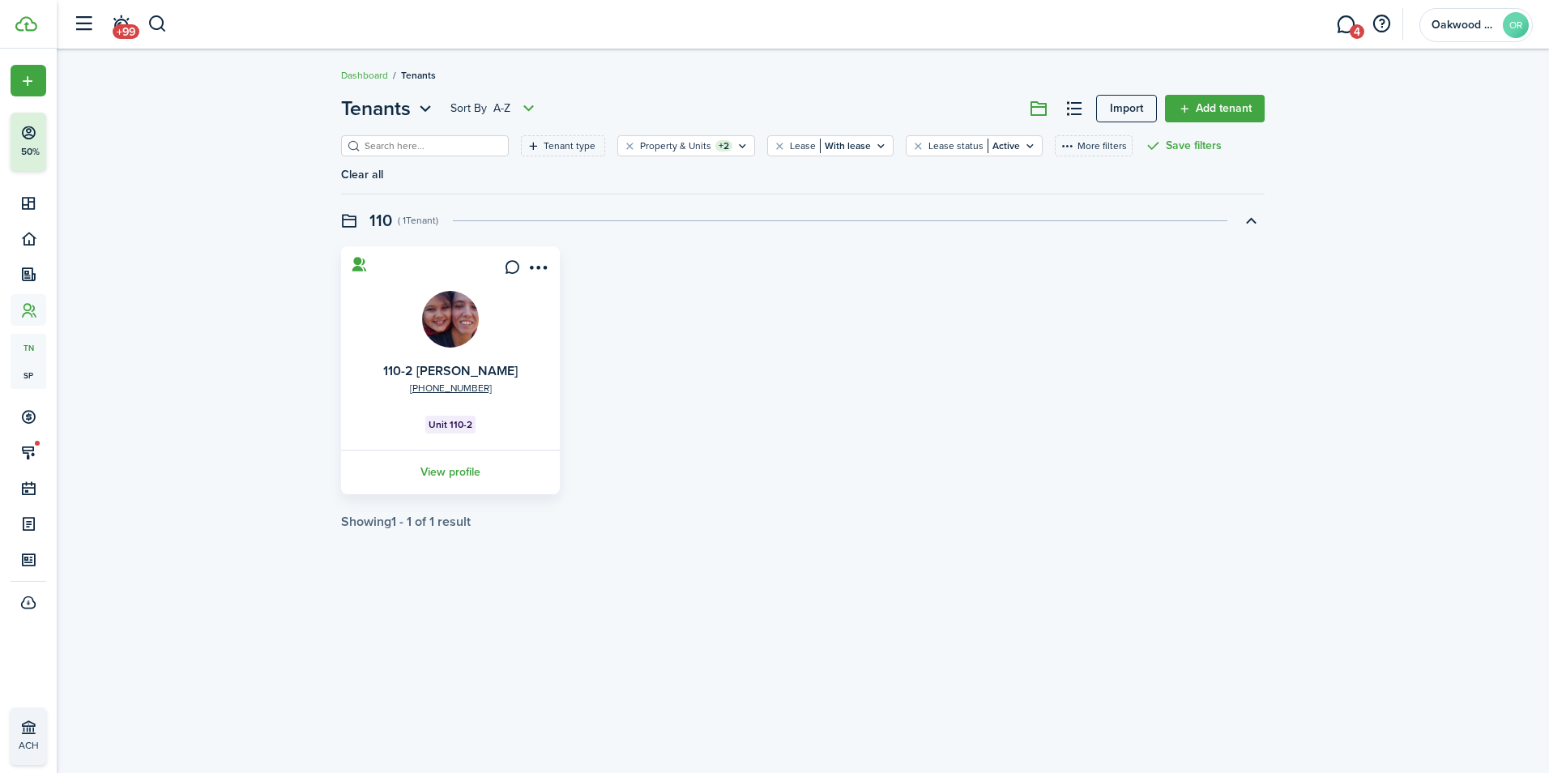
click at [442, 292] on img at bounding box center [450, 319] width 57 height 57
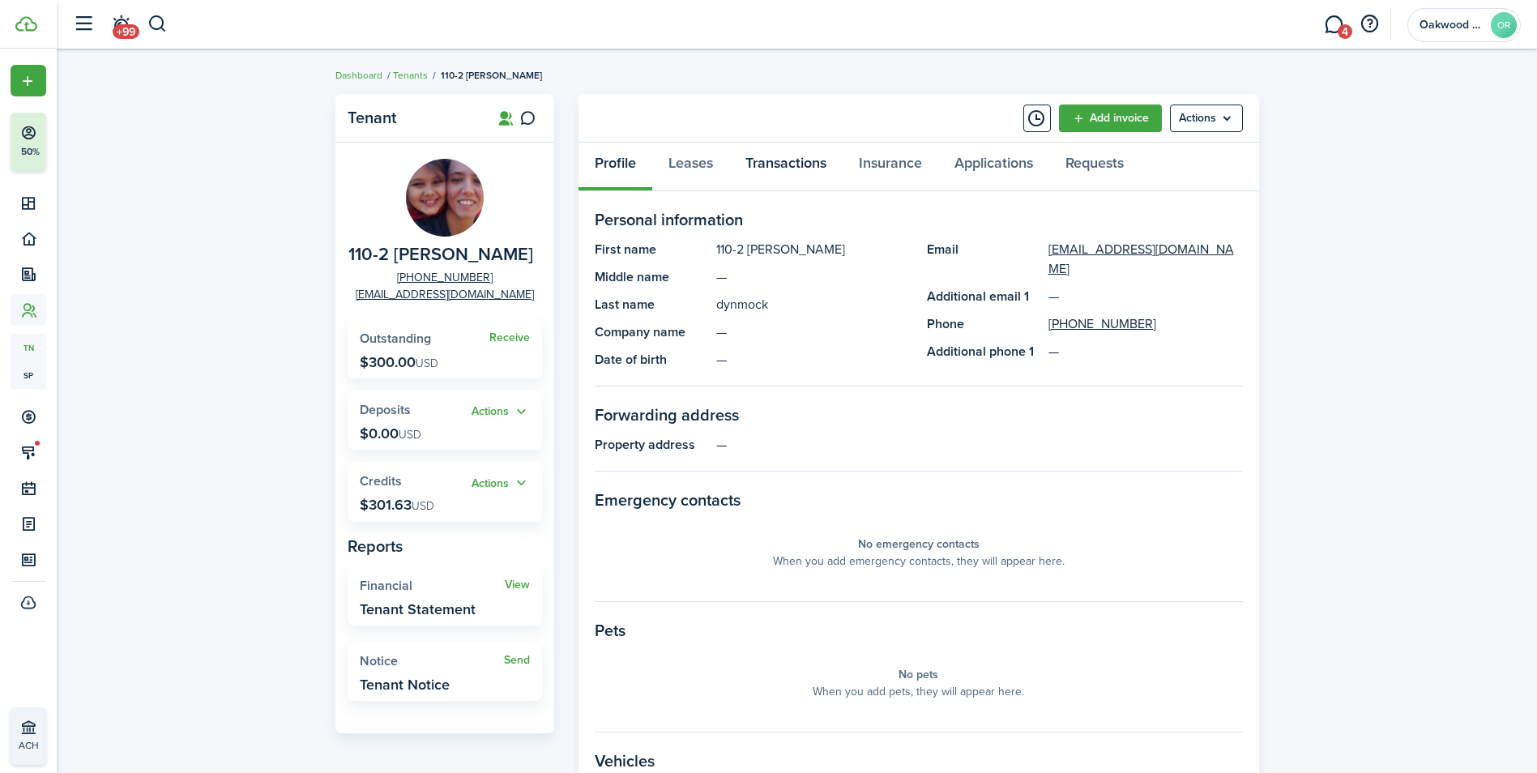
click at [799, 164] on link "Transactions" at bounding box center [785, 167] width 113 height 49
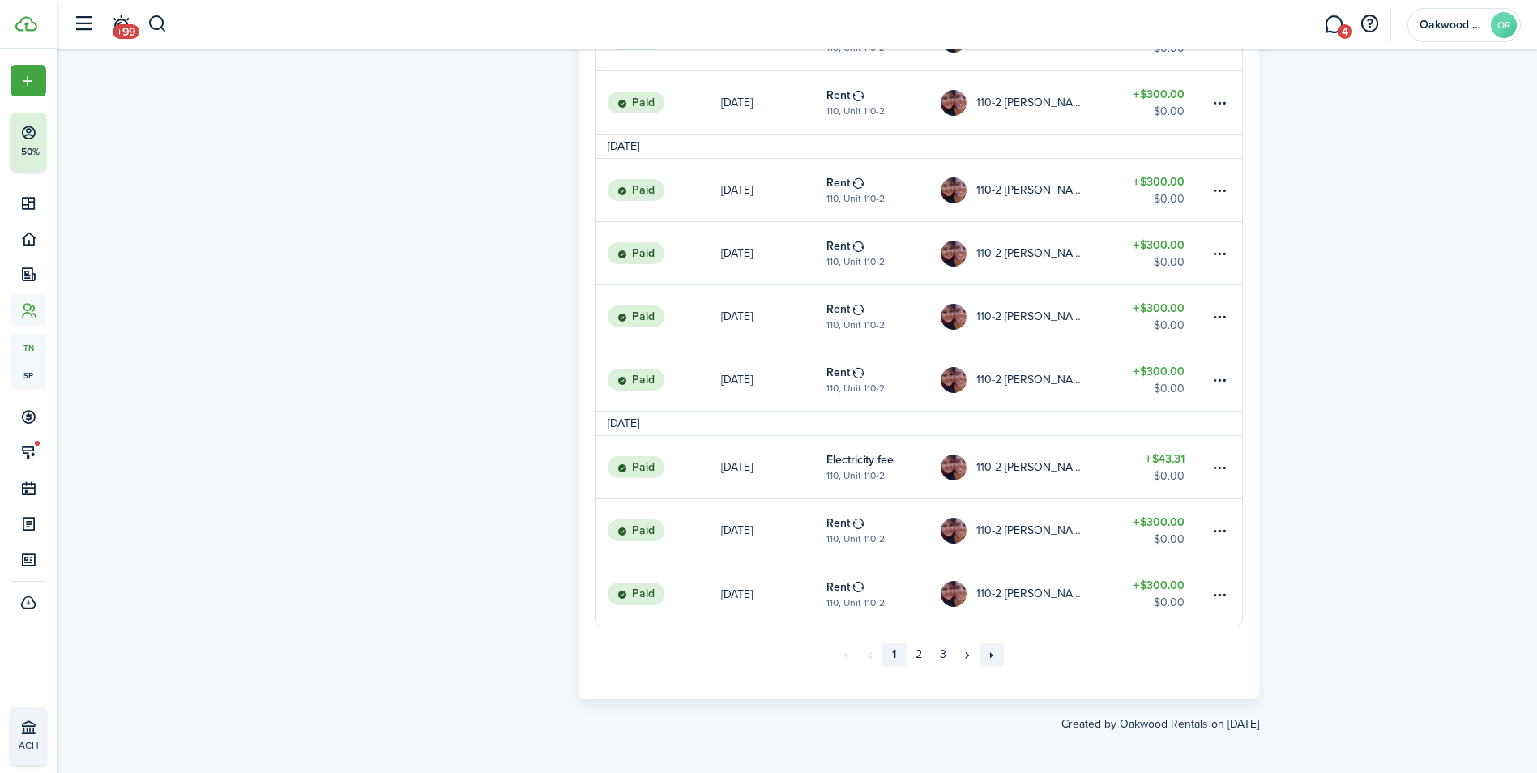
scroll to position [984, 0]
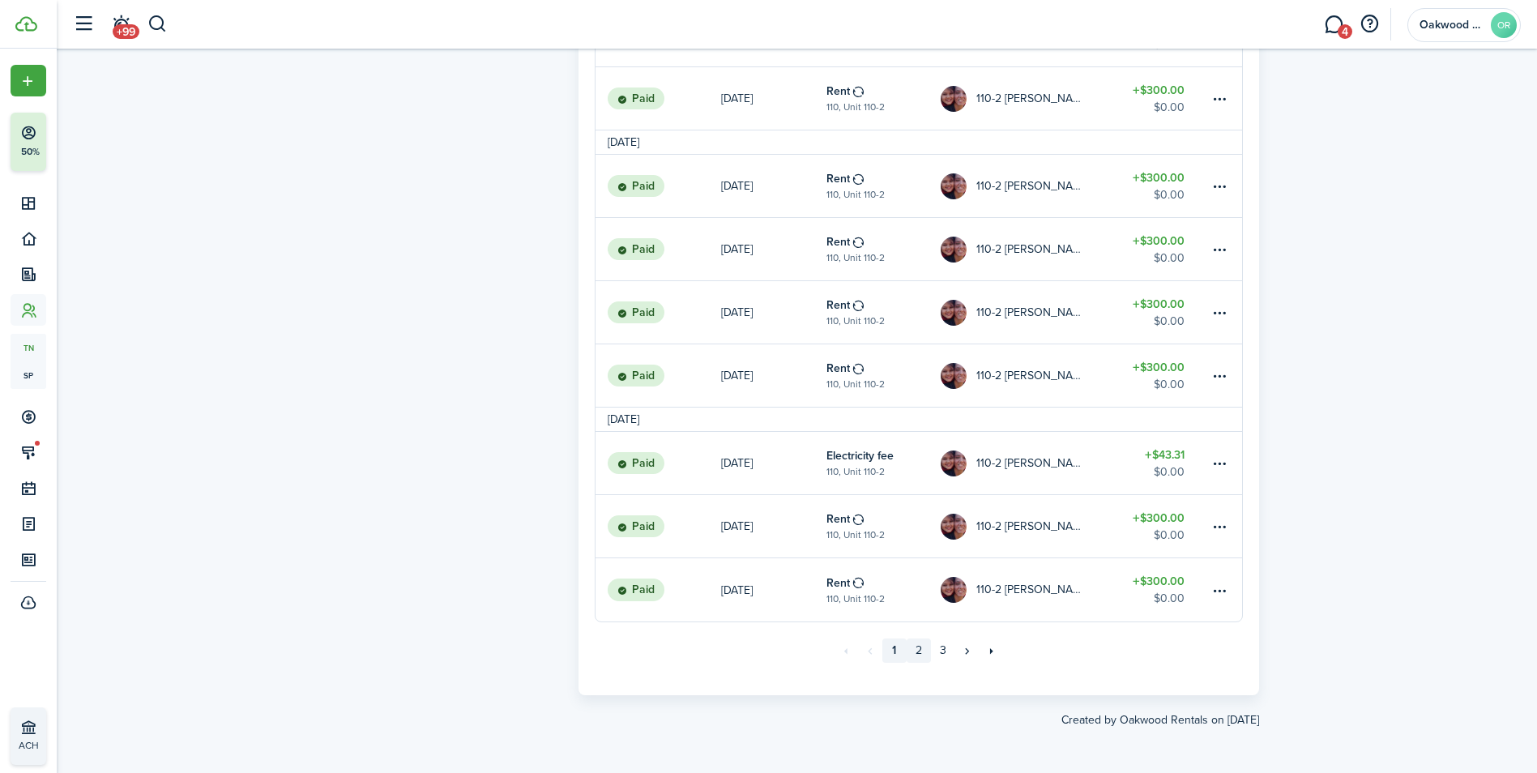
click at [919, 654] on link "2" at bounding box center [918, 650] width 24 height 24
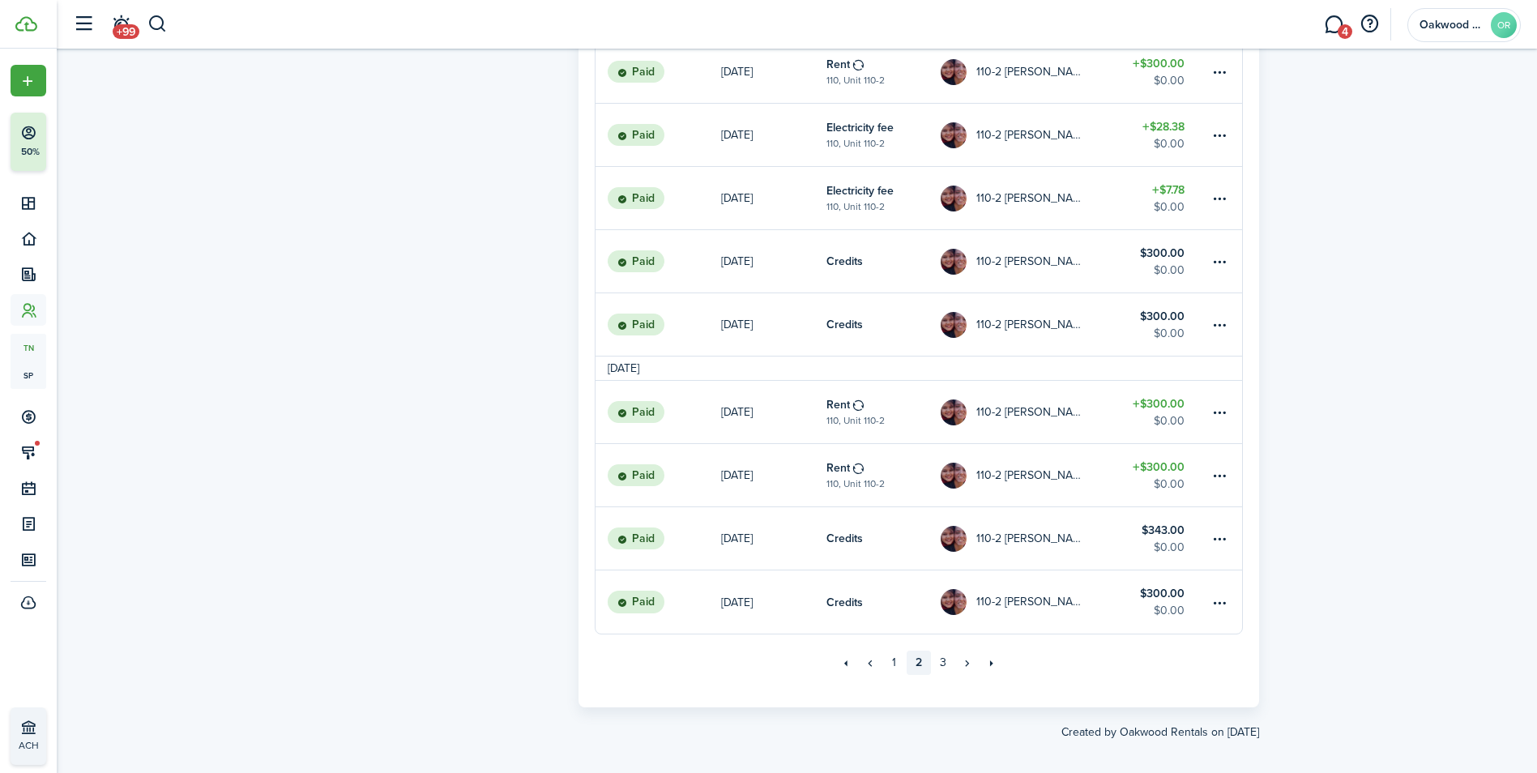
scroll to position [984, 0]
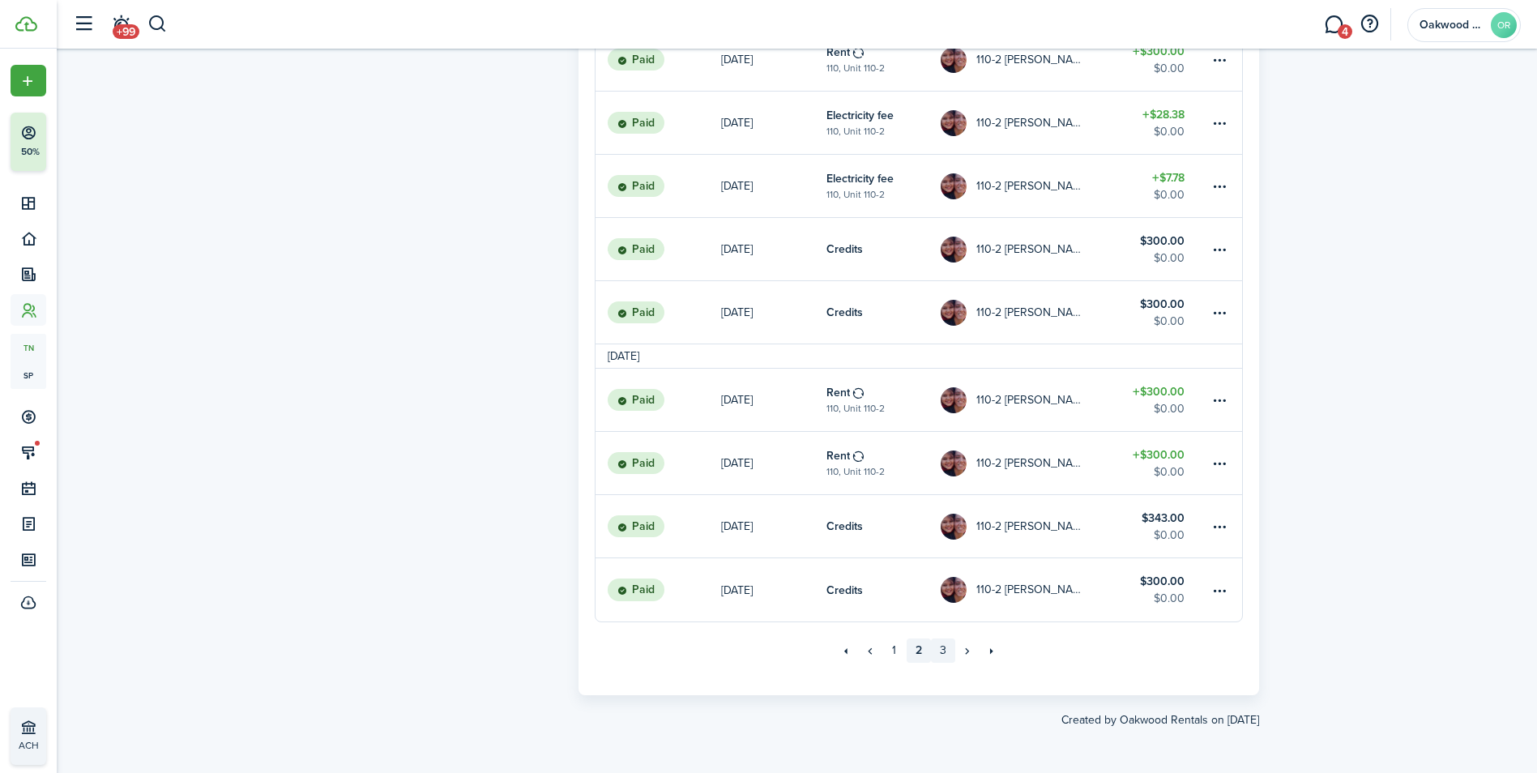
click at [943, 651] on link "3" at bounding box center [943, 650] width 24 height 24
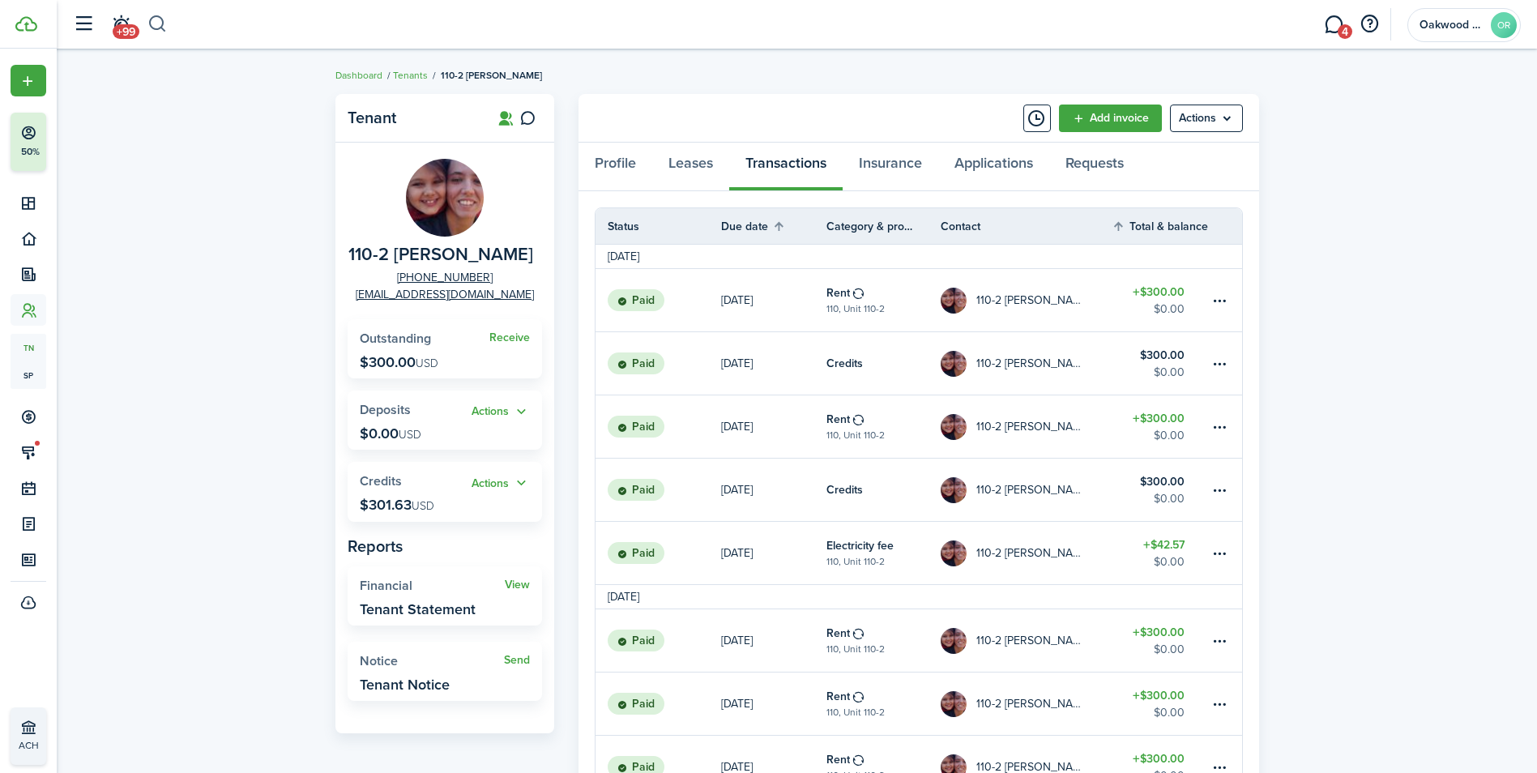
click at [160, 21] on button "button" at bounding box center [157, 25] width 20 height 28
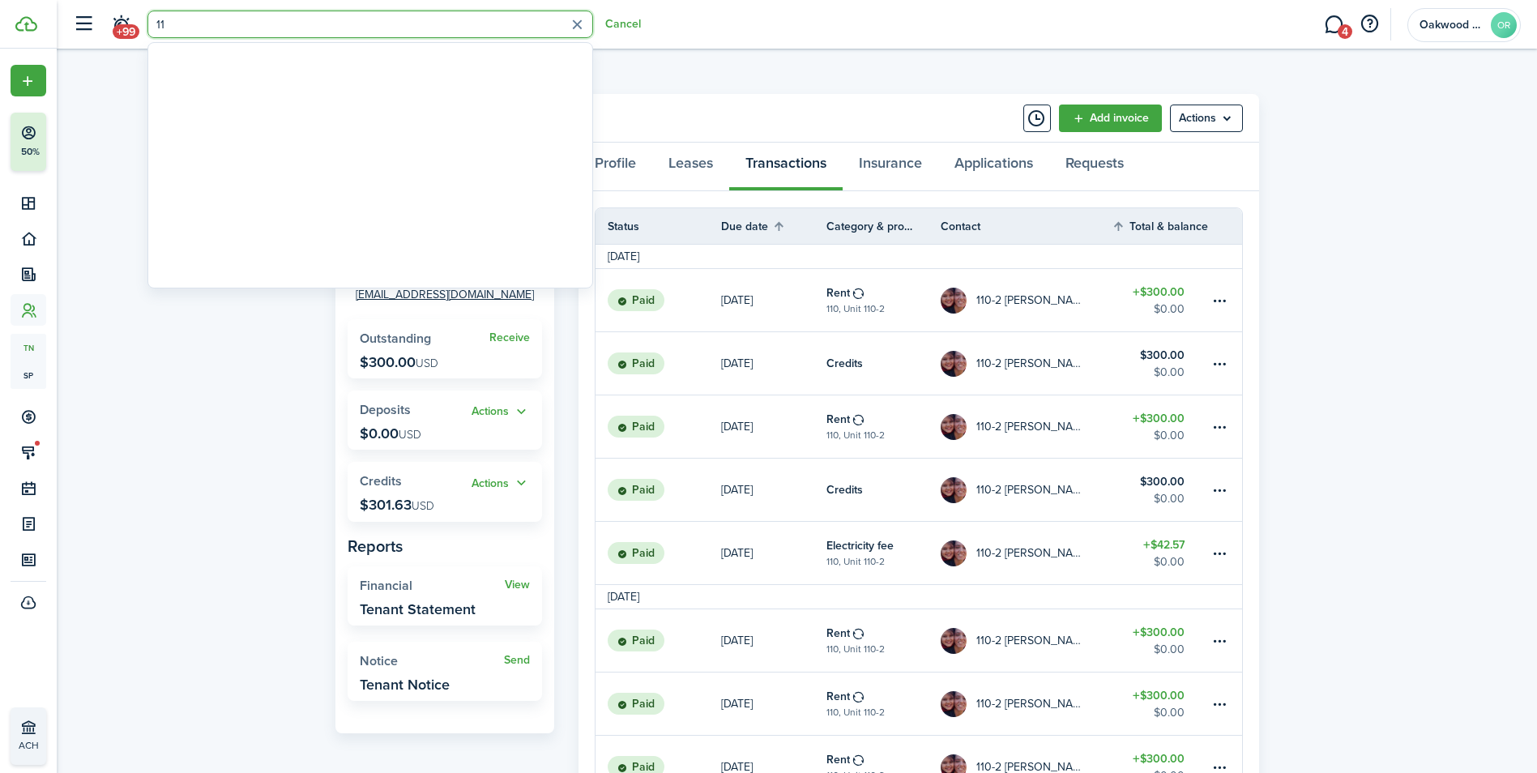
type input "1"
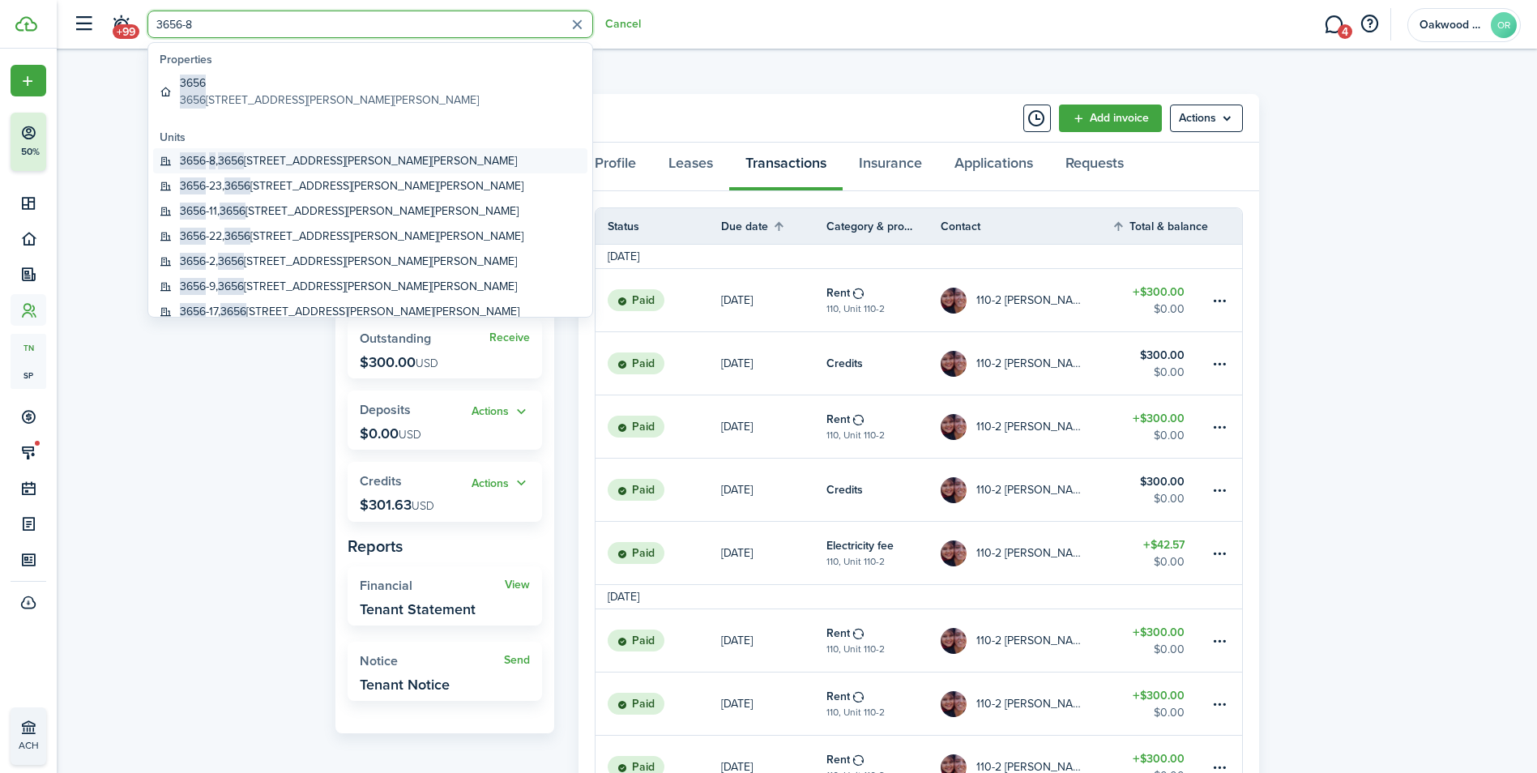
type input "3656-8"
click at [238, 149] on link "3656 - 8 , [STREET_ADDRESS][PERSON_NAME][PERSON_NAME]" at bounding box center [370, 160] width 434 height 25
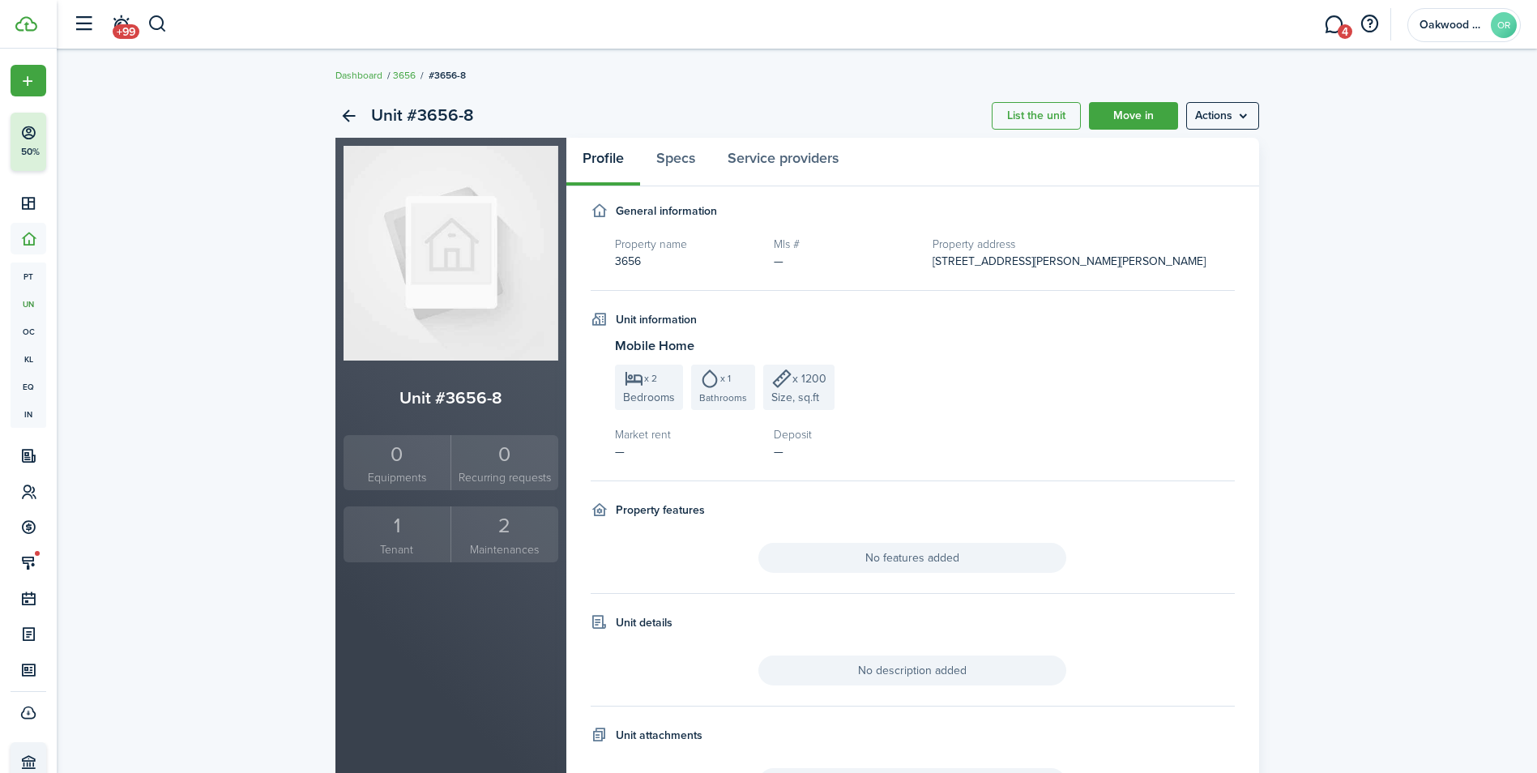
click at [425, 531] on div "1" at bounding box center [397, 525] width 100 height 31
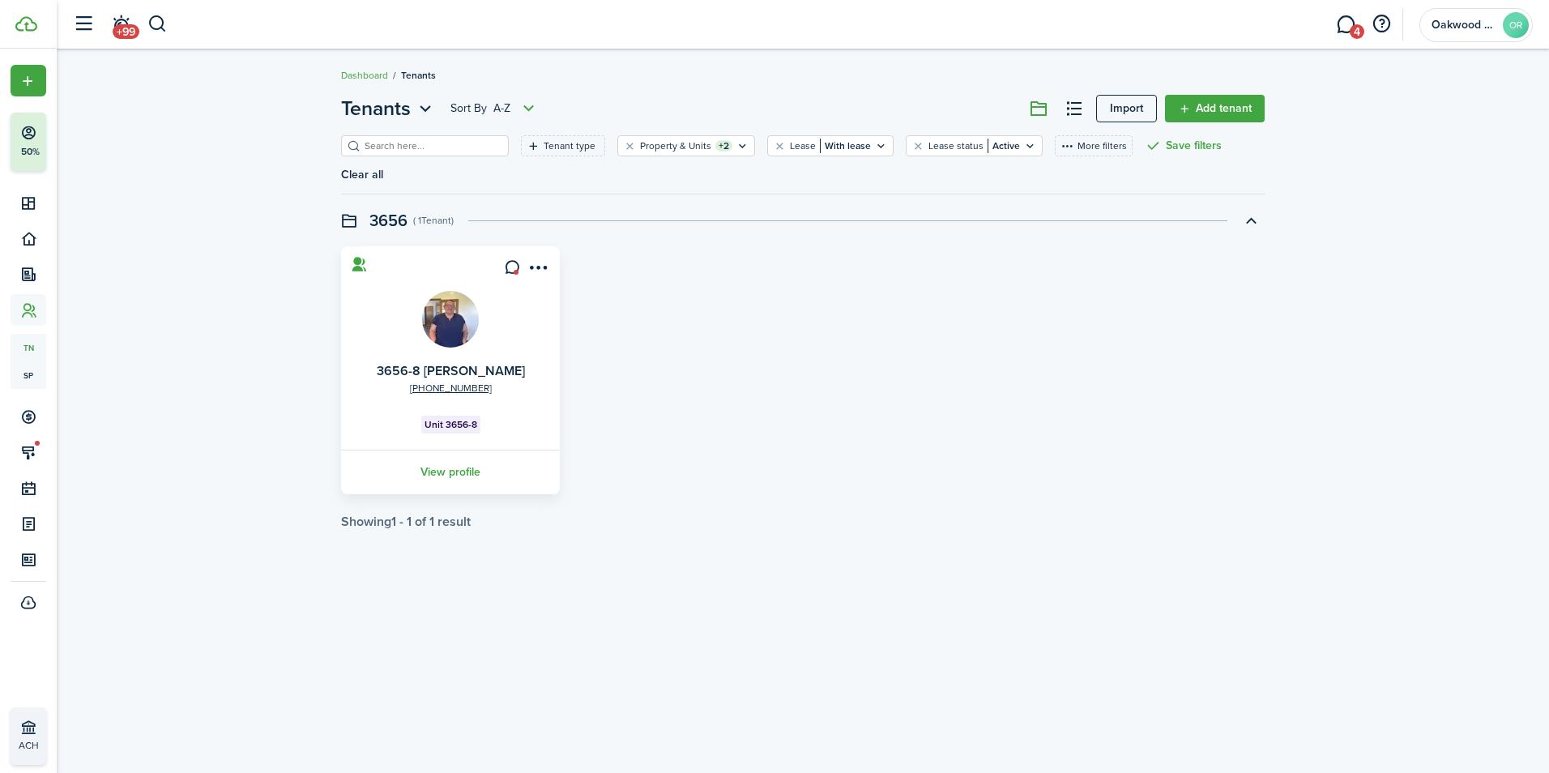
click at [455, 291] on img at bounding box center [450, 319] width 57 height 57
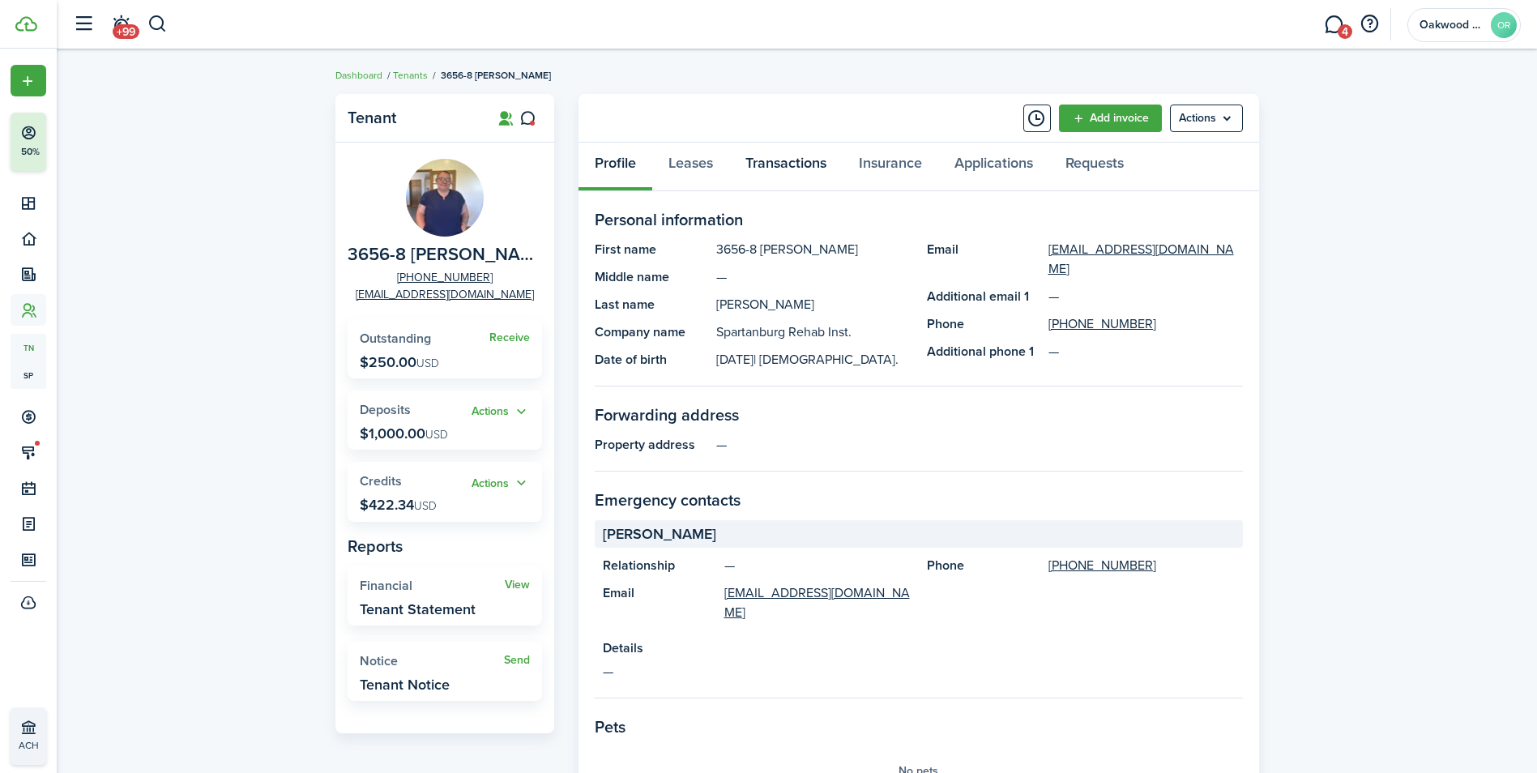
click at [801, 167] on link "Transactions" at bounding box center [785, 167] width 113 height 49
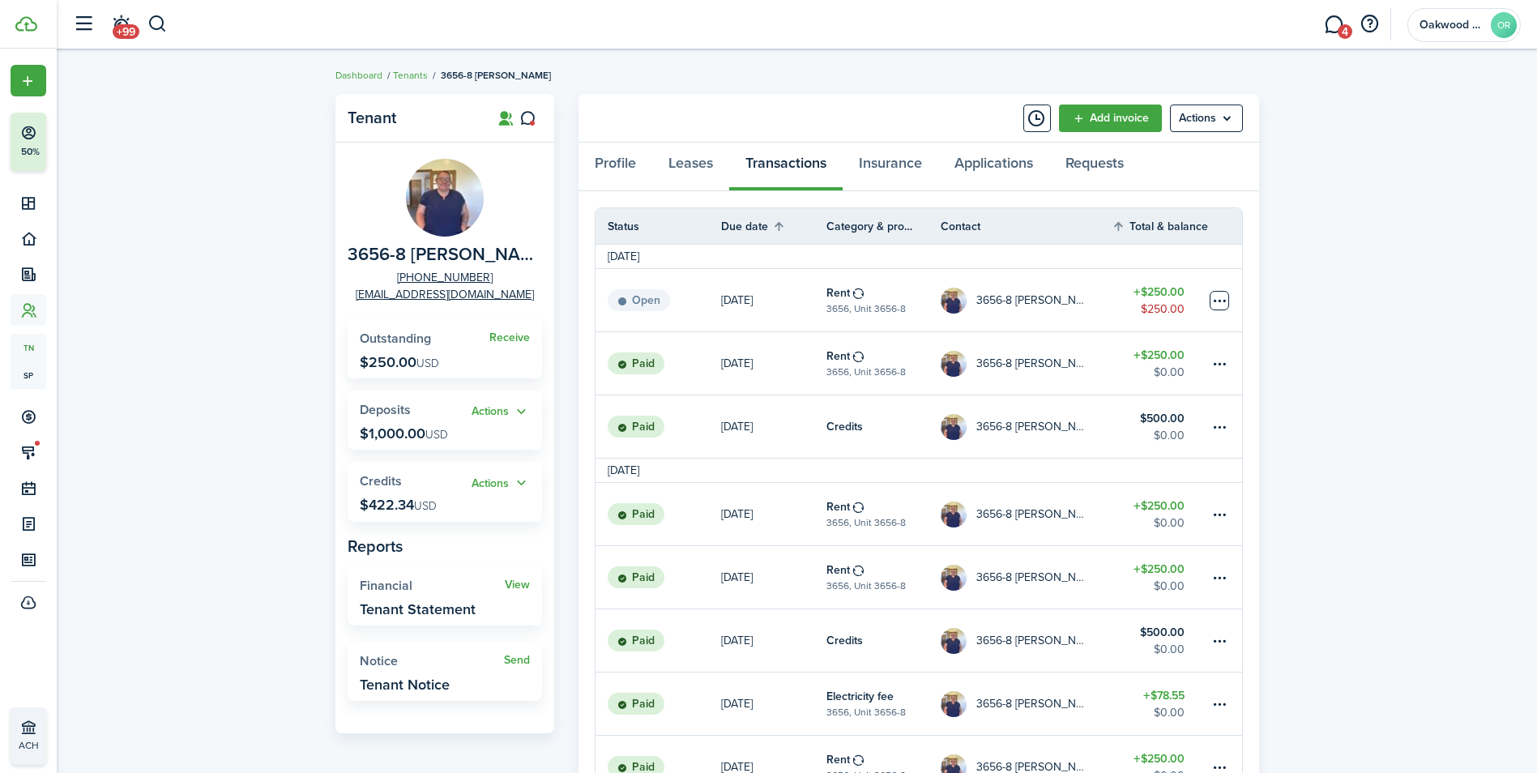
click at [1226, 305] on table-menu-btn-icon at bounding box center [1218, 300] width 19 height 19
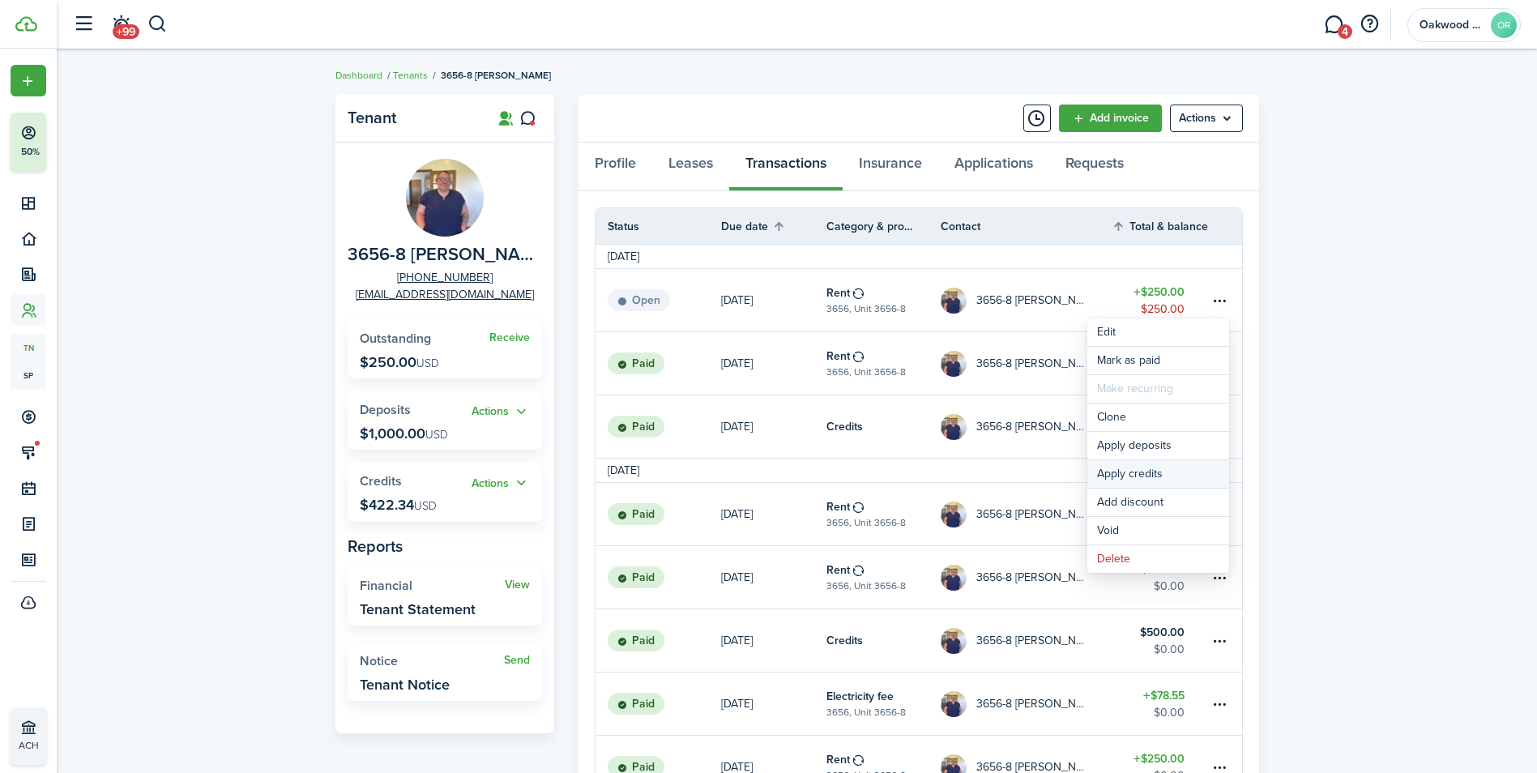
click at [1122, 470] on button "Apply credits" at bounding box center [1158, 474] width 142 height 28
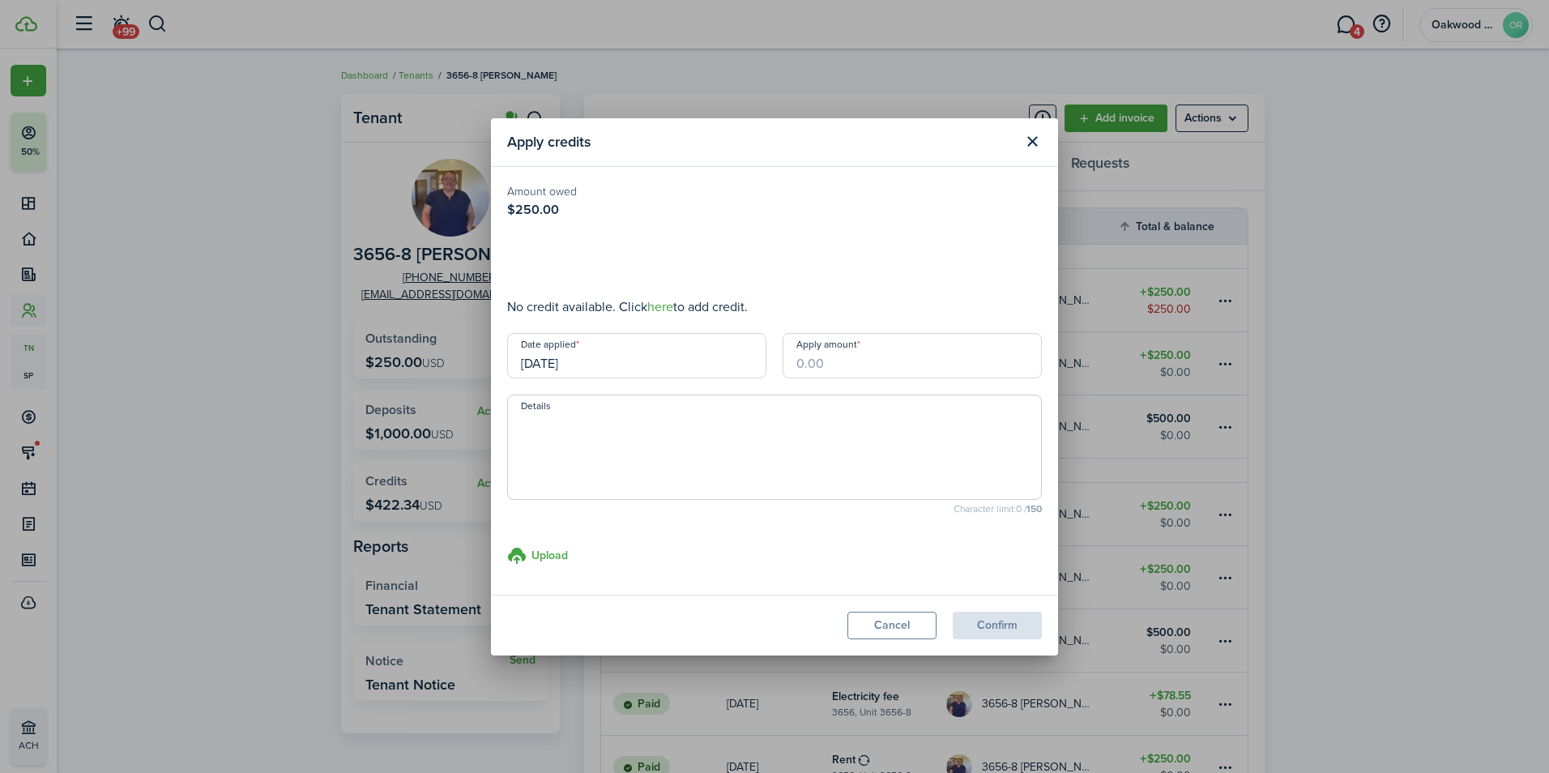
type input "$250.00"
